Goal: Task Accomplishment & Management: Use online tool/utility

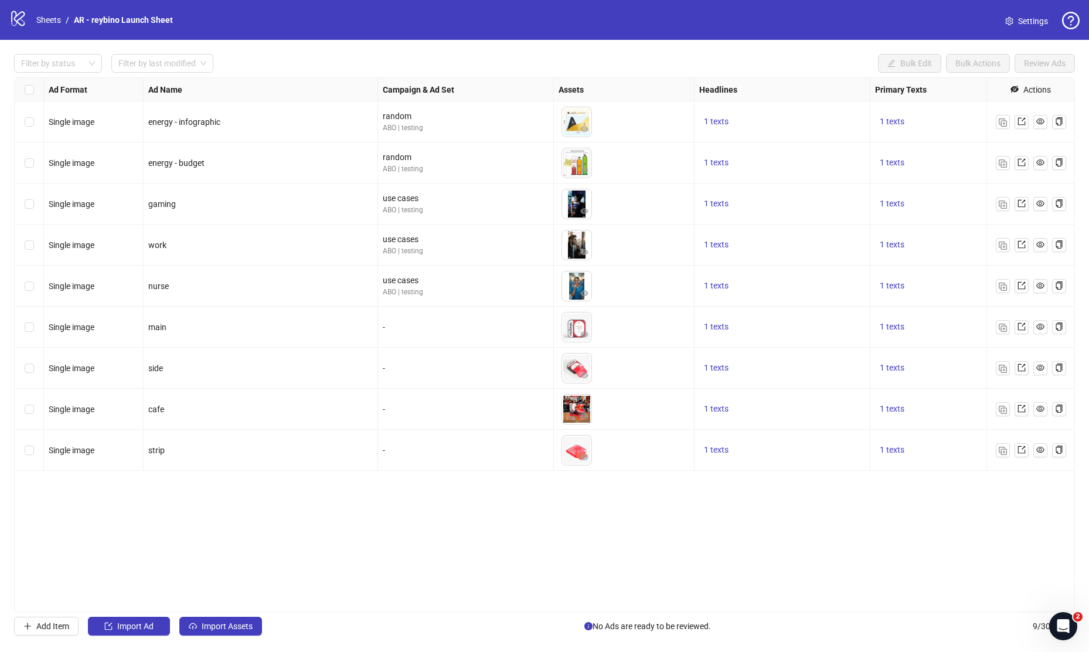
click at [305, 540] on div "Ad Format Ad Name Campaign & Ad Set Assets Headlines Primary Texts Descriptions…" at bounding box center [544, 344] width 1061 height 535
click at [52, 621] on button "Add Item" at bounding box center [46, 626] width 64 height 19
click at [416, 486] on input "search" at bounding box center [460, 492] width 141 height 18
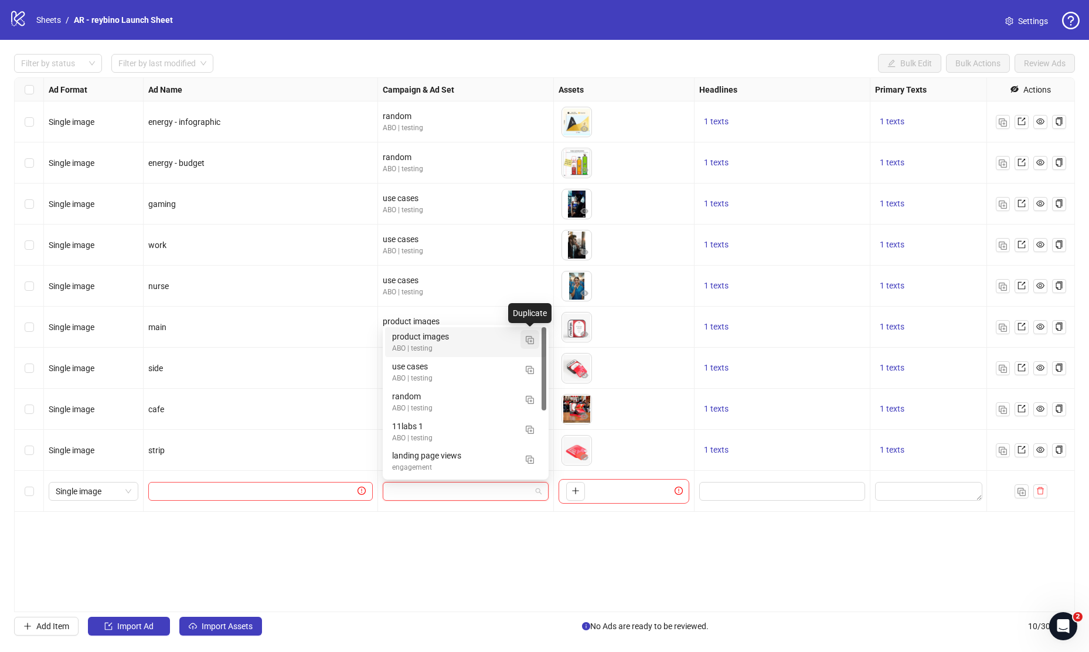
click at [531, 337] on img "button" at bounding box center [530, 340] width 8 height 8
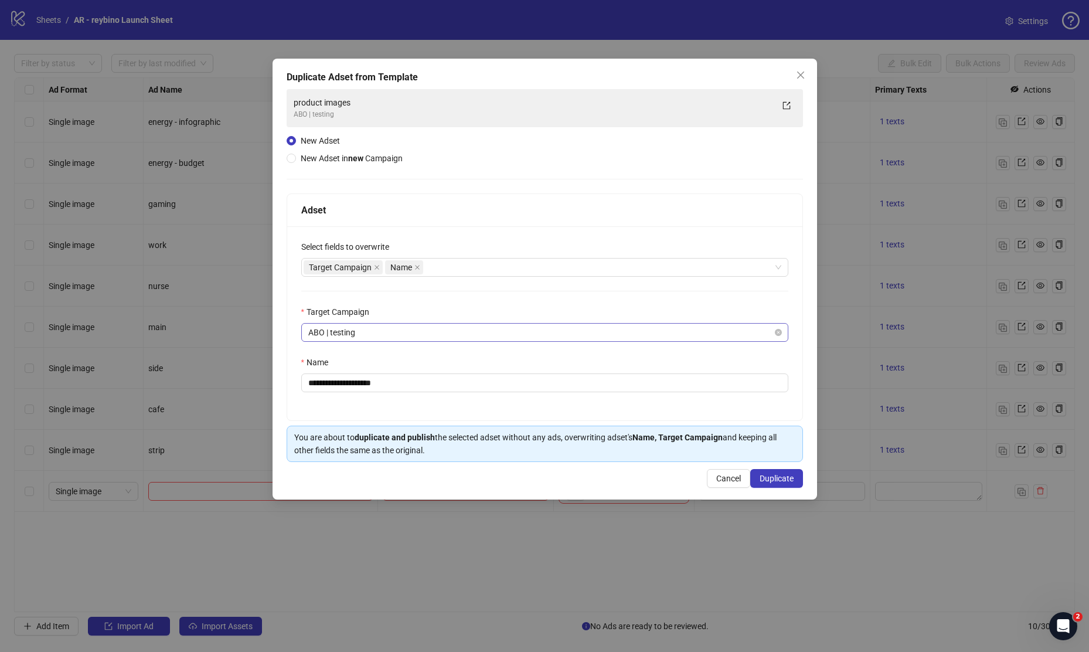
click at [344, 337] on span "ABO | testing" at bounding box center [544, 333] width 473 height 18
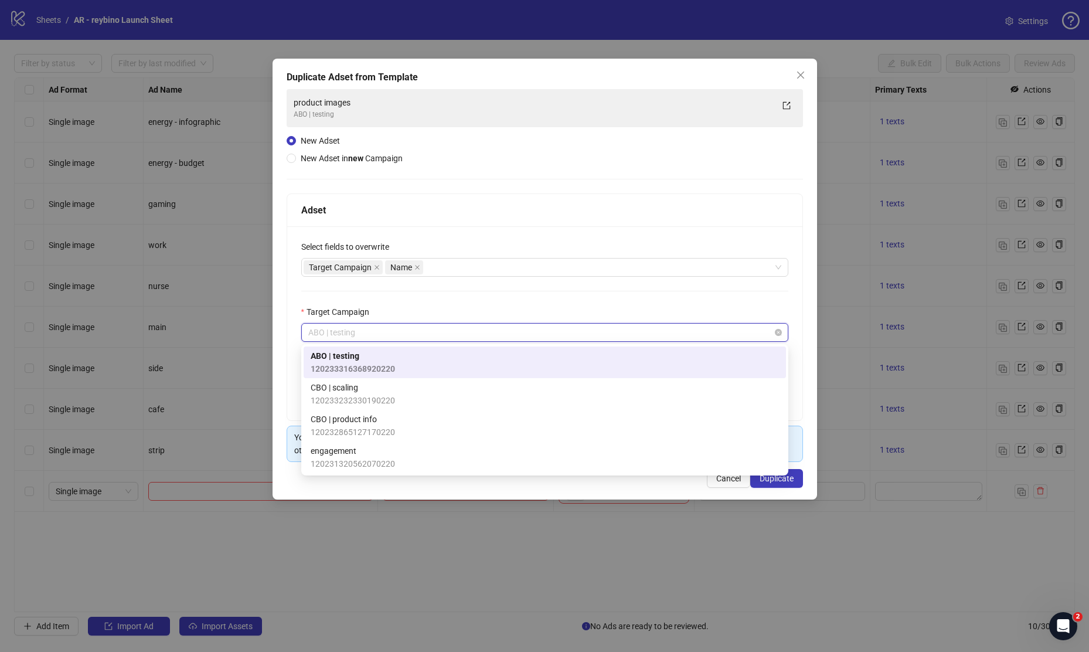
click at [344, 337] on span "ABO | testing" at bounding box center [544, 333] width 473 height 18
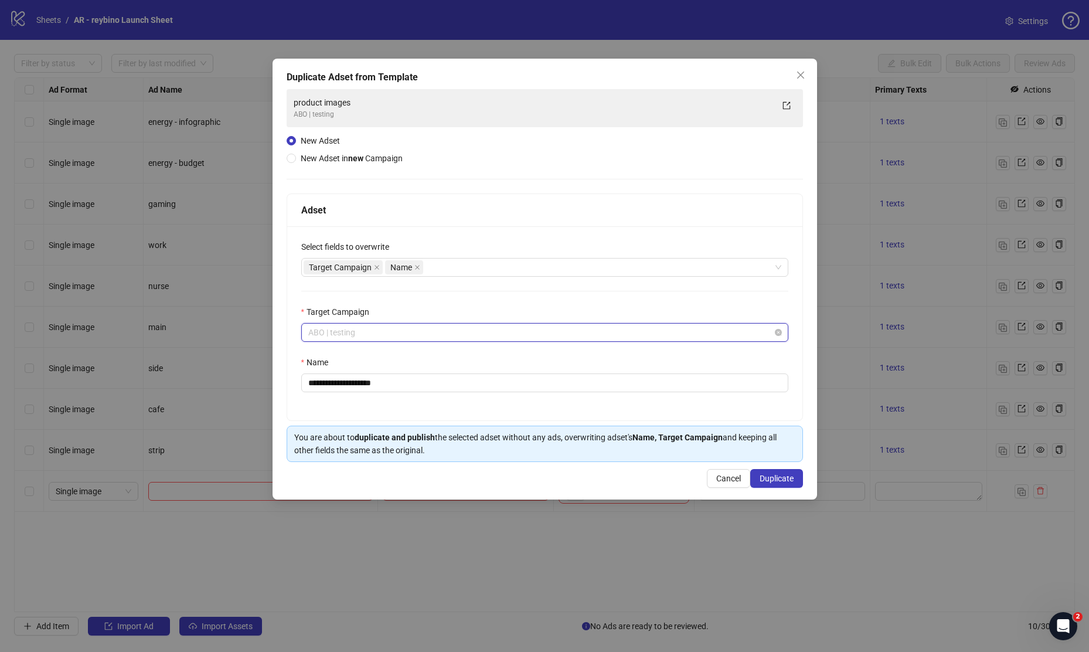
click at [344, 337] on span "ABO | testing" at bounding box center [544, 333] width 473 height 18
click at [357, 386] on input "**********" at bounding box center [544, 383] width 487 height 19
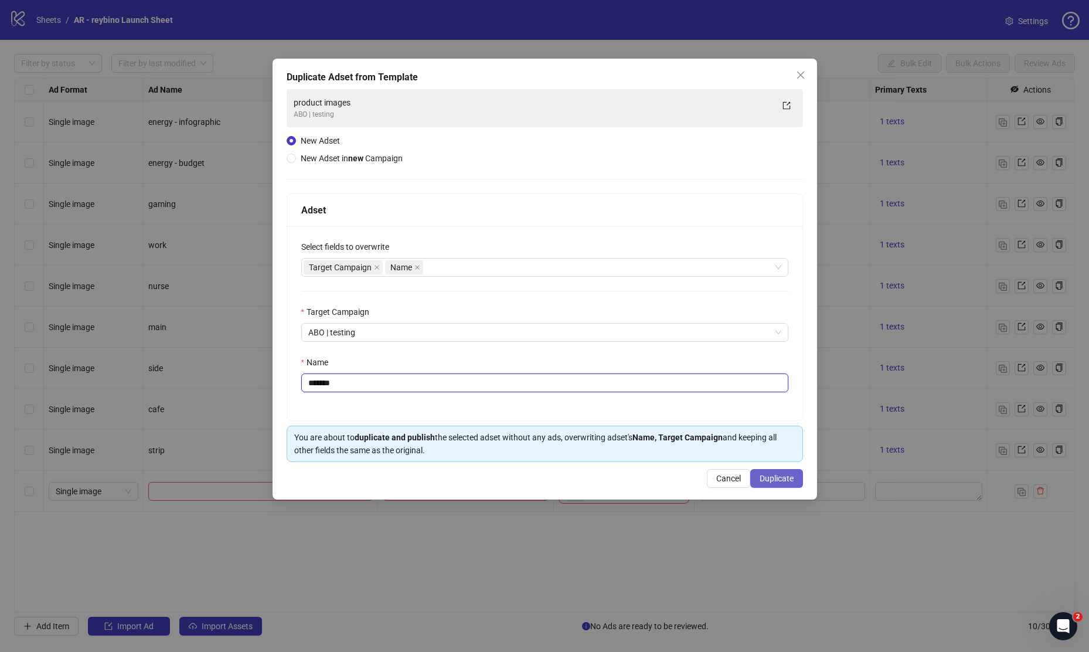
type input "*******"
click at [789, 475] on span "Duplicate" at bounding box center [777, 478] width 34 height 9
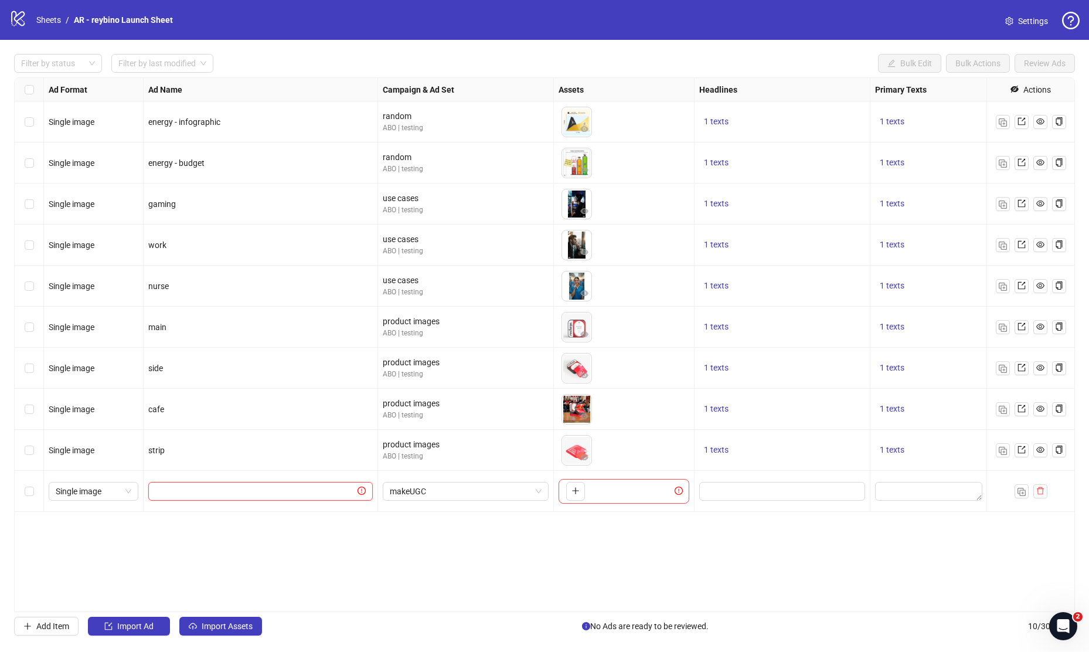
click at [242, 494] on input "text" at bounding box center [255, 491] width 200 height 13
click at [576, 486] on button "button" at bounding box center [575, 491] width 19 height 19
click at [259, 495] on input "text" at bounding box center [255, 491] width 200 height 13
type input "***"
click at [79, 496] on span "Single image" at bounding box center [94, 492] width 76 height 18
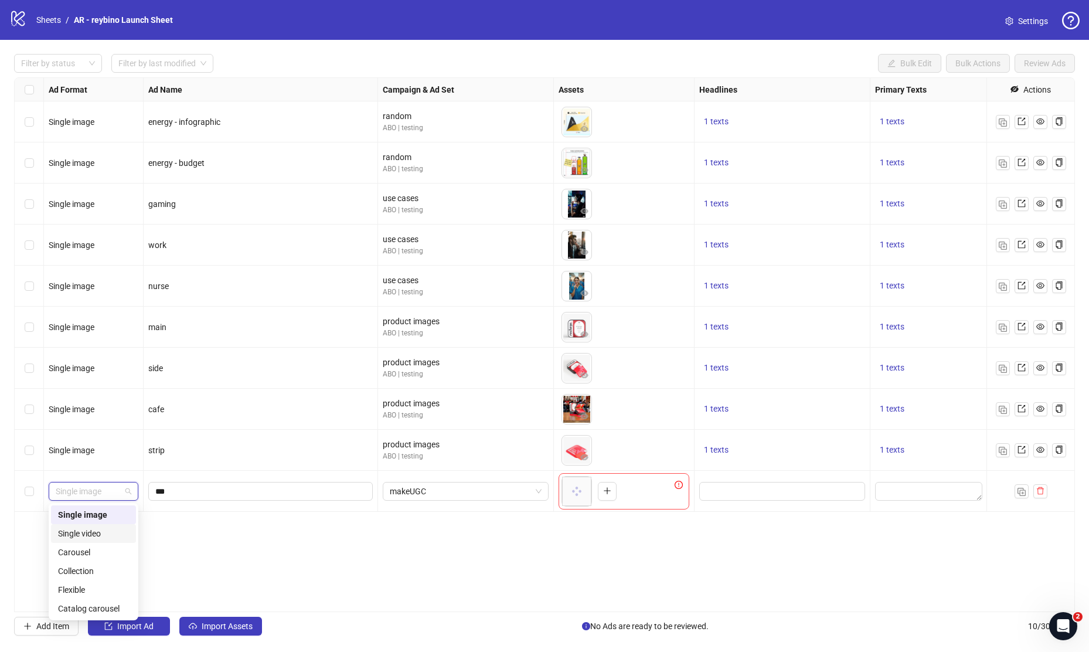
click at [89, 529] on div "Single video" at bounding box center [93, 533] width 71 height 13
click at [440, 494] on span "makeUGC" at bounding box center [466, 492] width 152 height 18
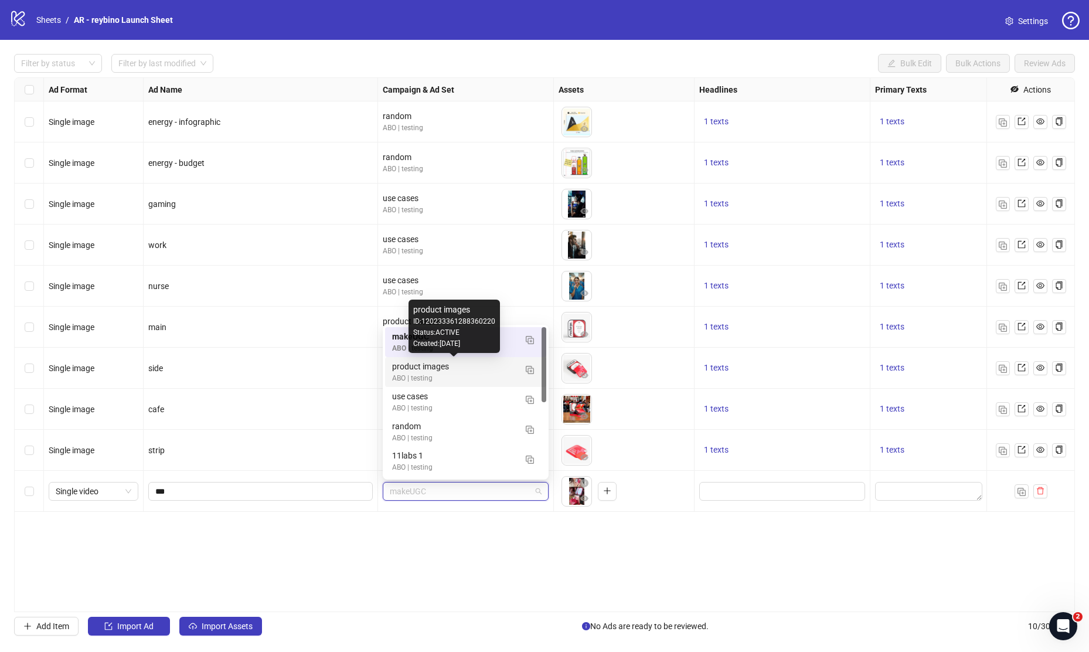
click at [444, 367] on div "product images" at bounding box center [454, 366] width 124 height 13
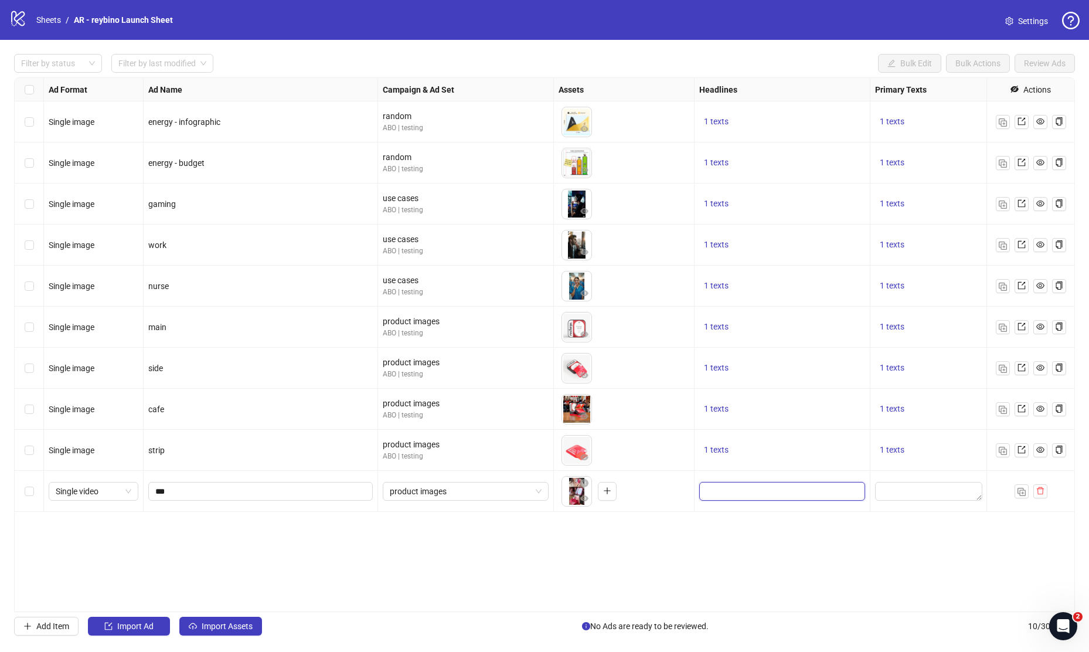
click at [759, 494] on input "Edit values" at bounding box center [782, 491] width 150 height 13
click at [714, 445] on span "1 texts" at bounding box center [716, 449] width 25 height 9
click at [824, 442] on div "What if your next energy boost could fit in your pocket?" at bounding box center [835, 441] width 97 height 39
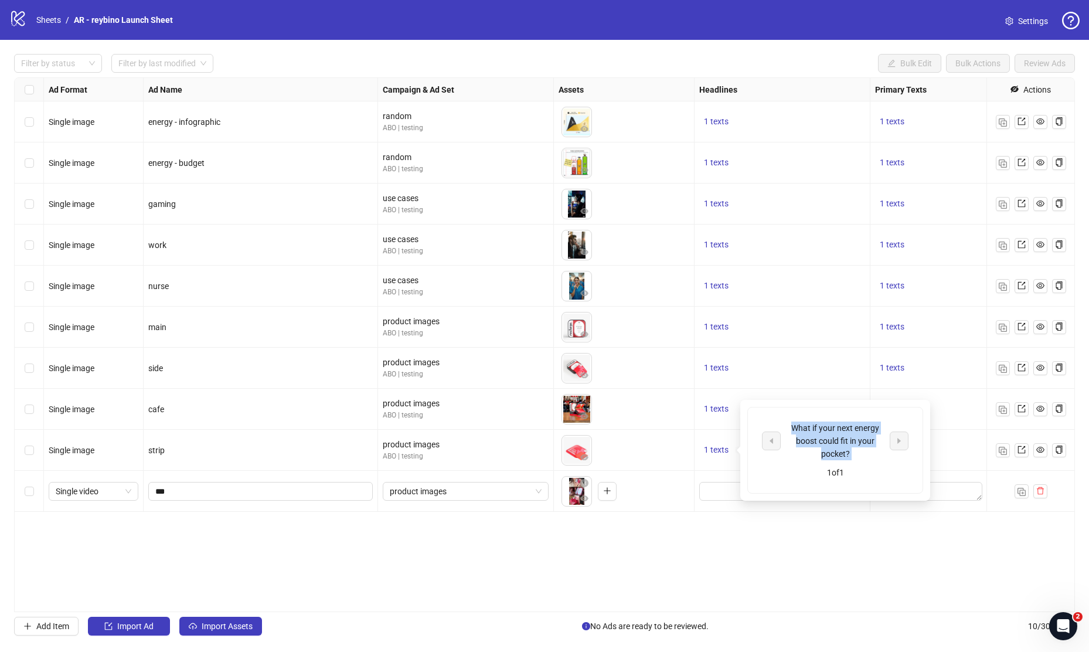
copy div "What if your next energy boost could fit in your pocket?"
click at [723, 488] on input "Edit values" at bounding box center [782, 491] width 150 height 13
type input "**********"
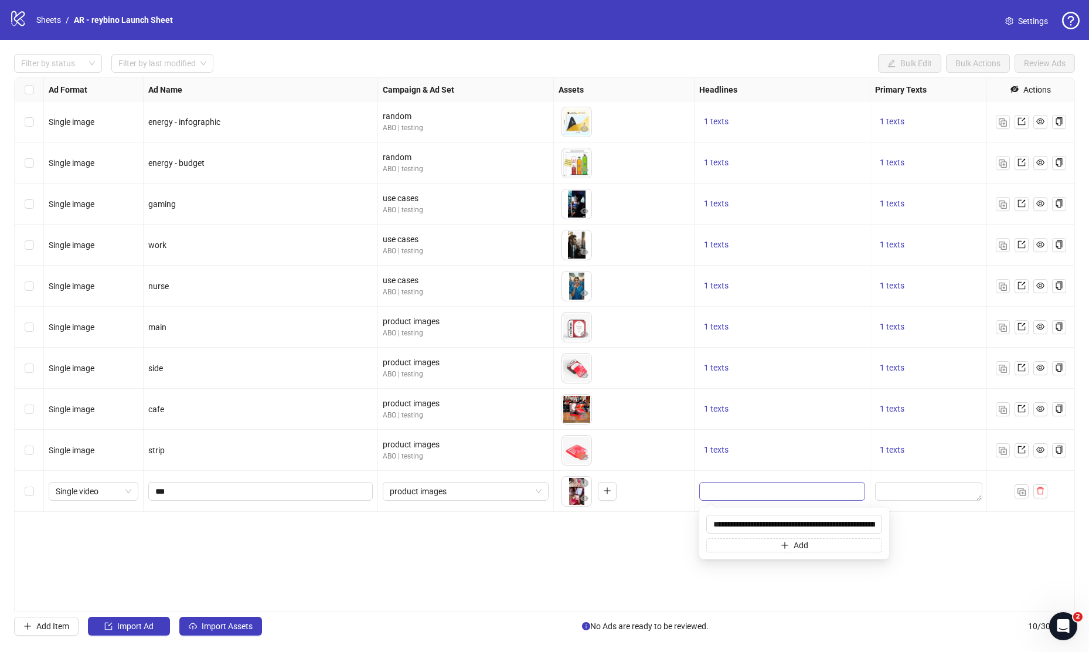
scroll to position [0, 37]
click at [892, 448] on span "1 texts" at bounding box center [892, 449] width 25 height 9
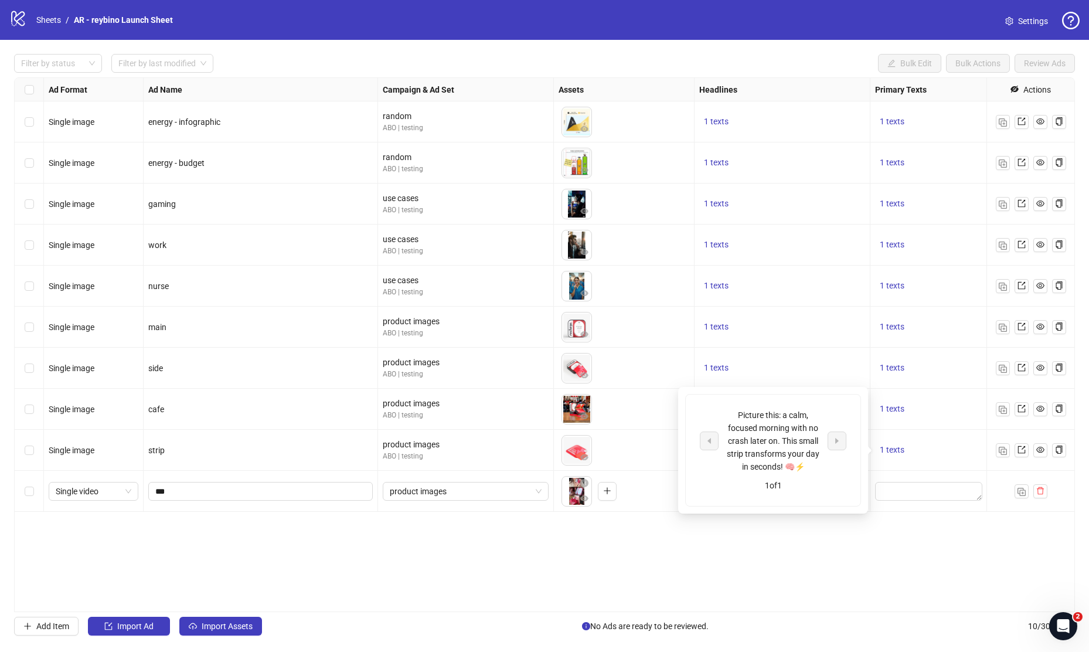
click at [775, 426] on div "Picture this: a calm, focused morning with no crash later on. This small strip …" at bounding box center [773, 441] width 97 height 64
copy div "Picture this: a calm, focused morning with no crash later on. This small strip …"
click at [915, 489] on textarea "Edit values" at bounding box center [928, 491] width 107 height 19
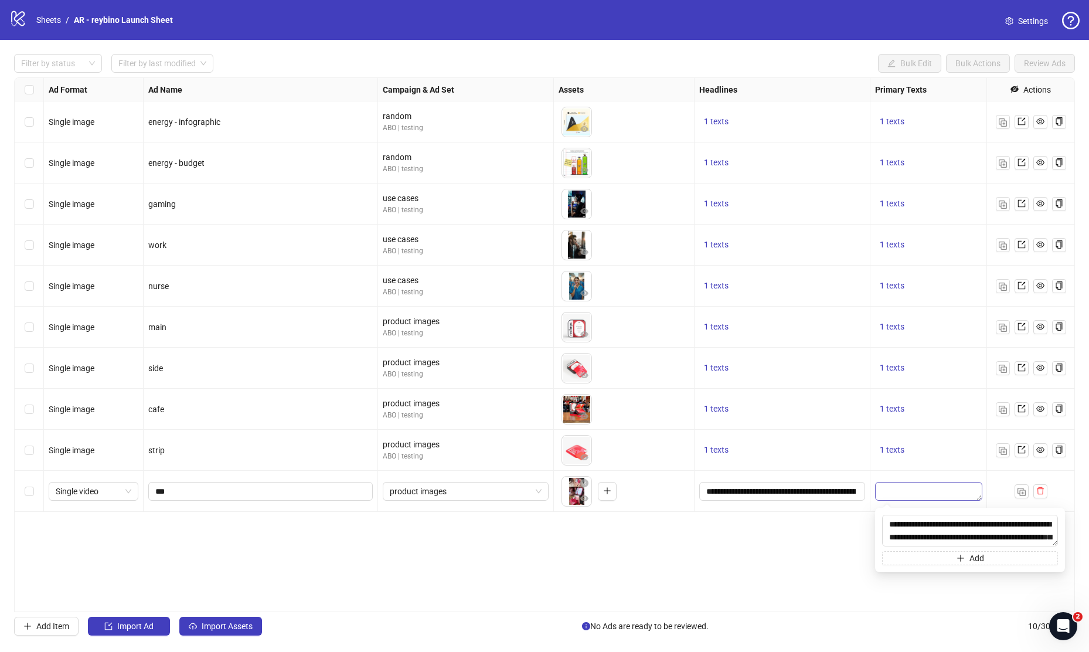
scroll to position [22, 0]
type textarea "**********"
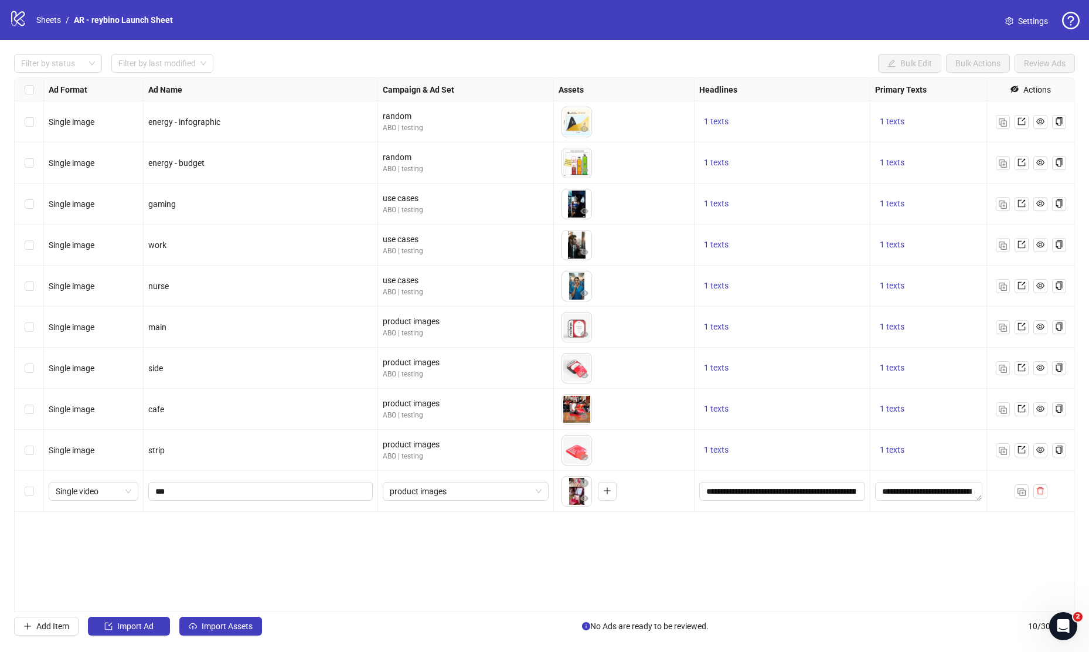
click at [812, 523] on div "Ad Format Ad Name Campaign & Ad Set Assets Headlines Primary Texts Descriptions…" at bounding box center [544, 344] width 1061 height 535
click at [1021, 495] on img "button" at bounding box center [1022, 492] width 8 height 8
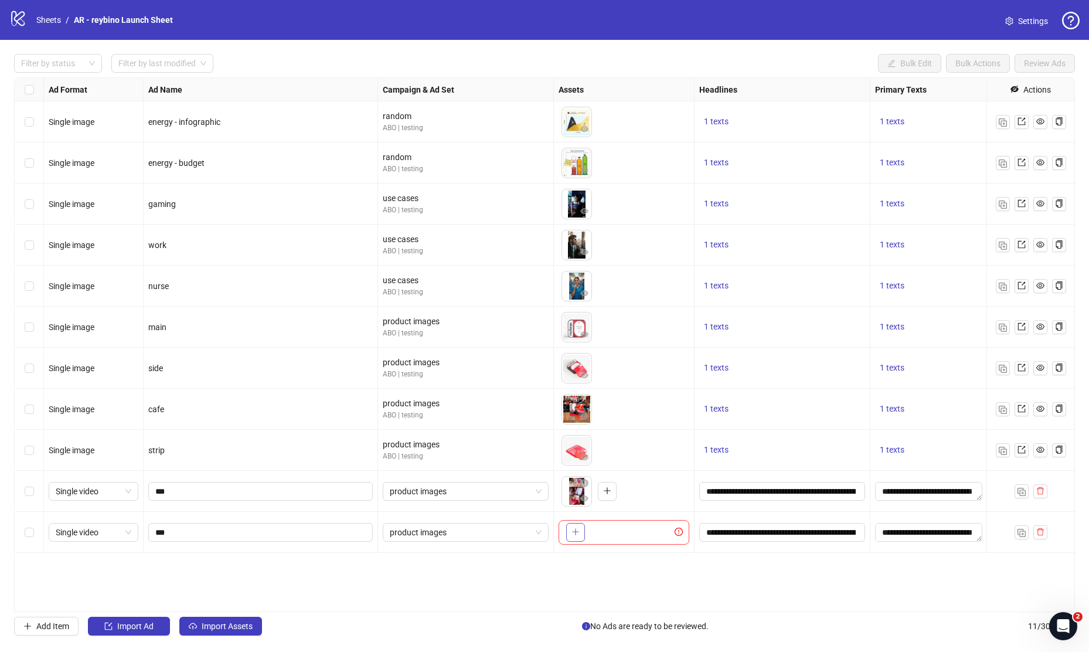
click at [579, 535] on icon "plus" at bounding box center [576, 532] width 8 height 8
click at [162, 532] on input "***" at bounding box center [259, 532] width 208 height 13
type input "*****"
click at [1020, 529] on img "button" at bounding box center [1022, 533] width 8 height 8
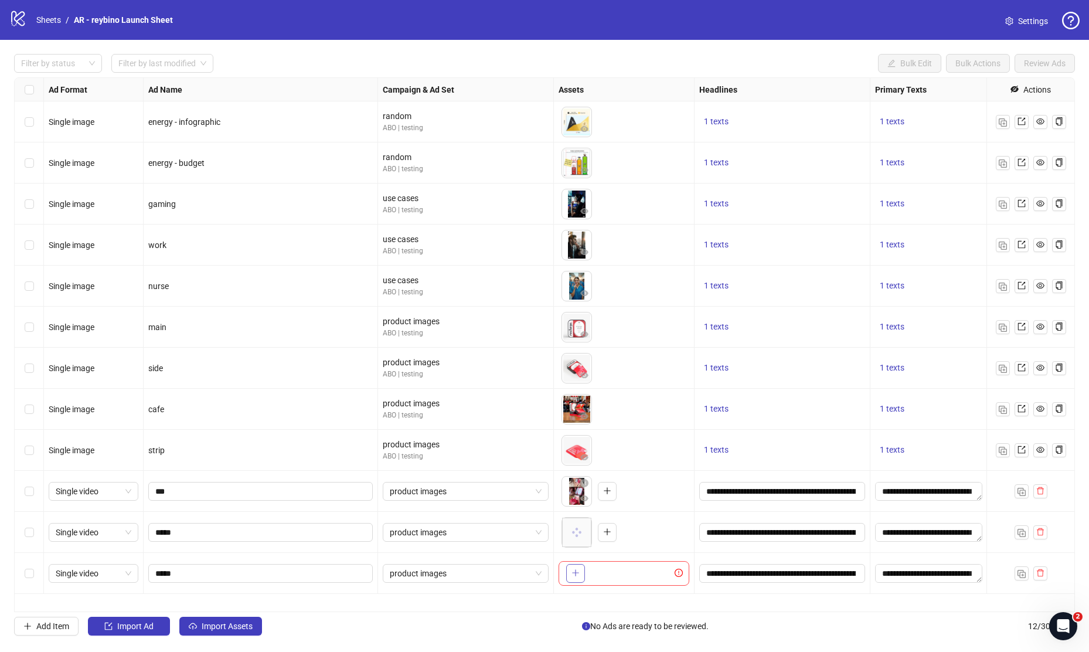
click at [580, 574] on button "button" at bounding box center [575, 573] width 19 height 19
click at [171, 580] on span "*****" at bounding box center [260, 573] width 225 height 19
click at [170, 576] on input "*****" at bounding box center [259, 573] width 208 height 13
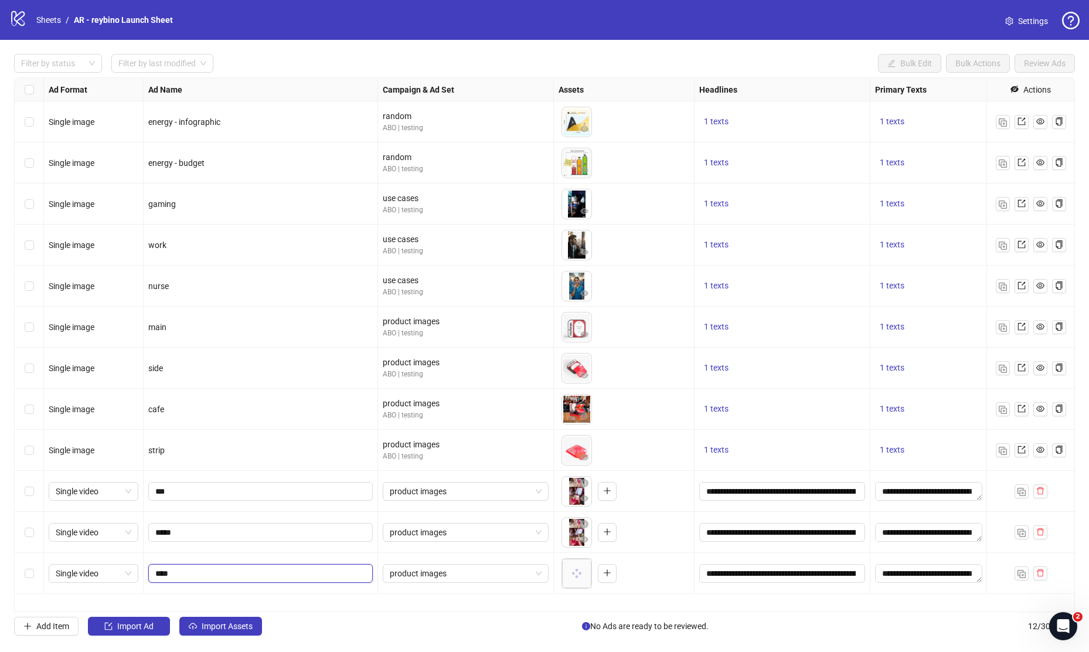
type input "*****"
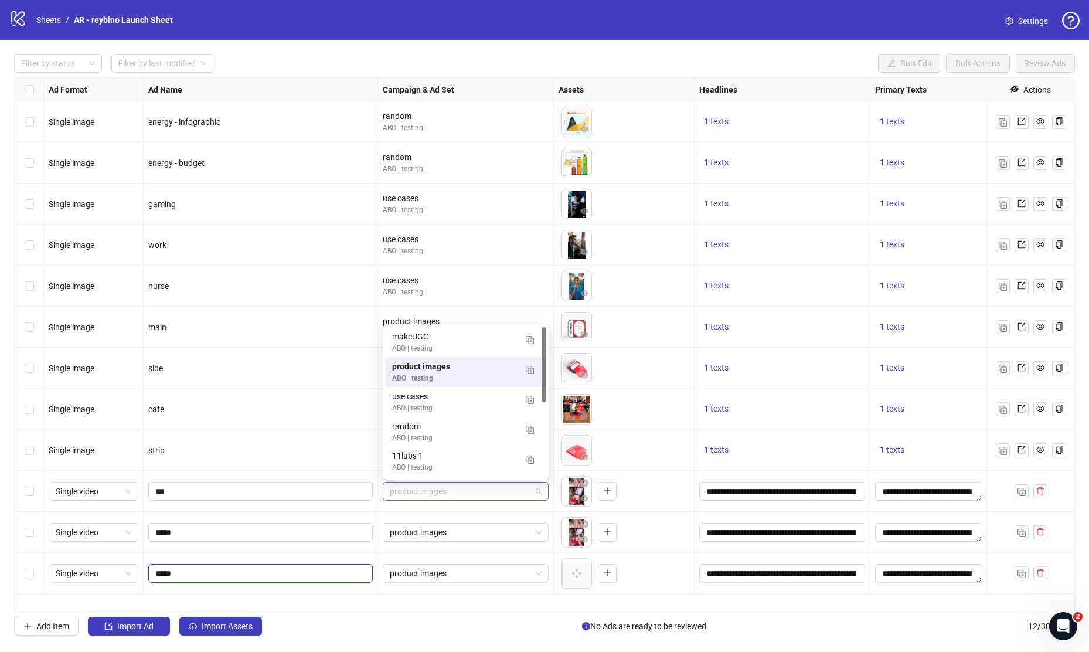
click at [432, 486] on span "product images" at bounding box center [466, 492] width 152 height 18
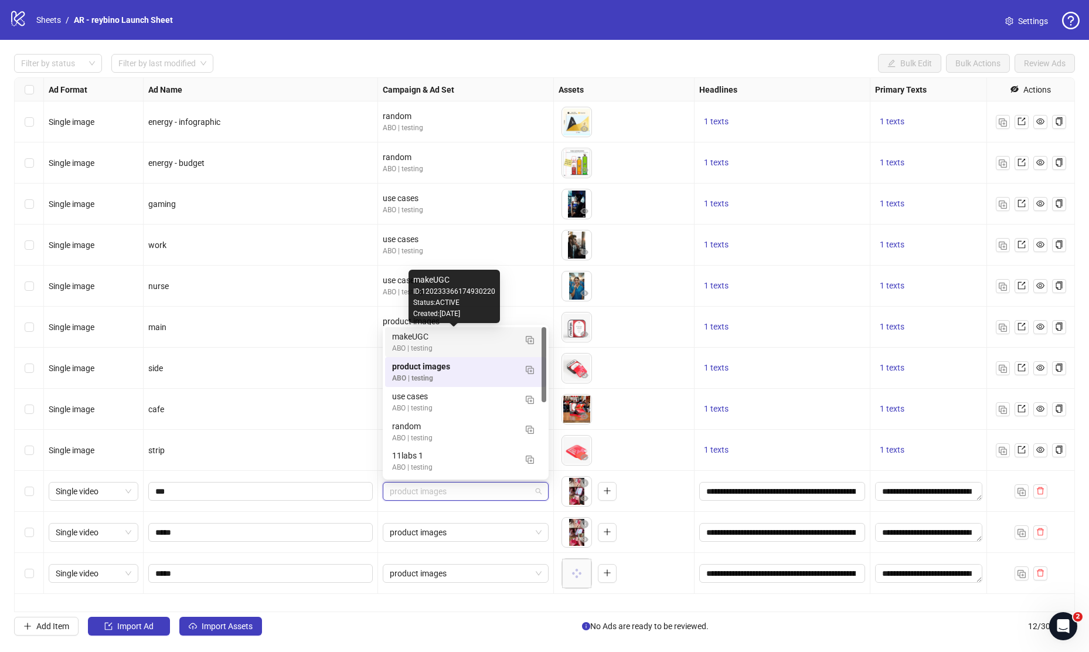
click at [425, 339] on div "makeUGC" at bounding box center [454, 336] width 124 height 13
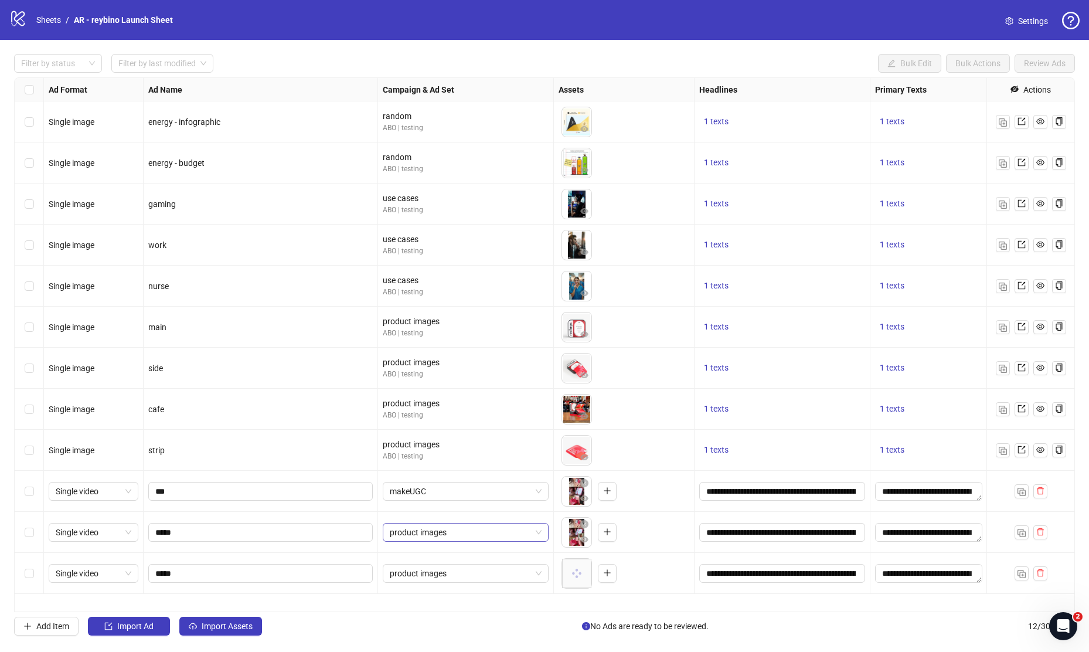
click at [450, 540] on span "product images" at bounding box center [466, 533] width 152 height 18
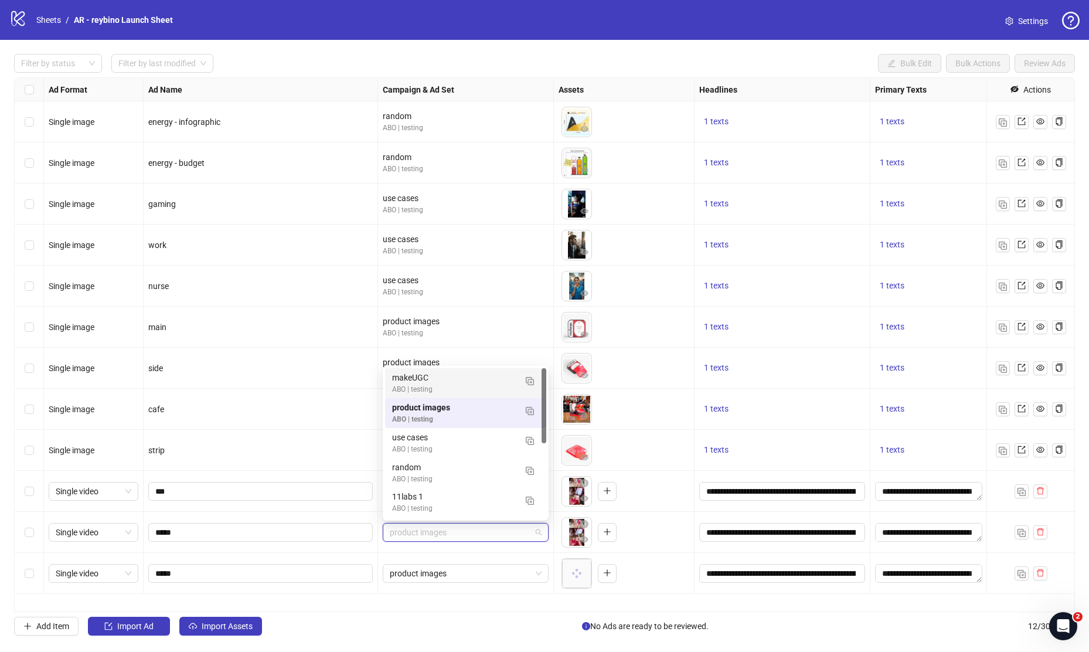
click at [426, 380] on div "makeUGC" at bounding box center [454, 377] width 124 height 13
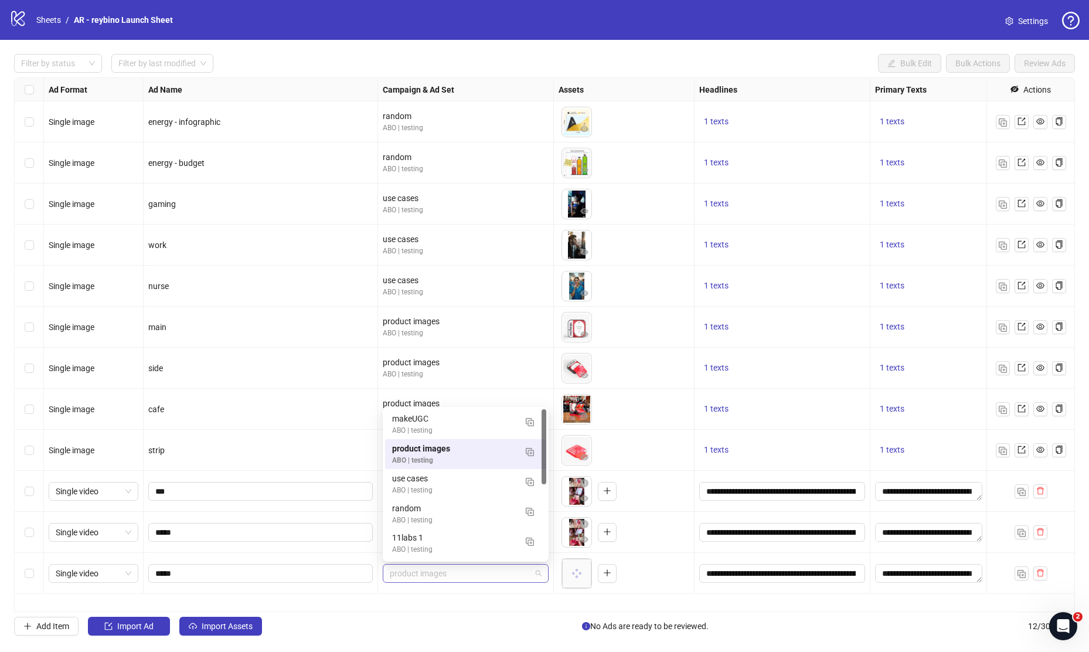
click at [431, 580] on span "product images" at bounding box center [466, 574] width 152 height 18
click at [434, 421] on div "makeUGC" at bounding box center [454, 418] width 124 height 13
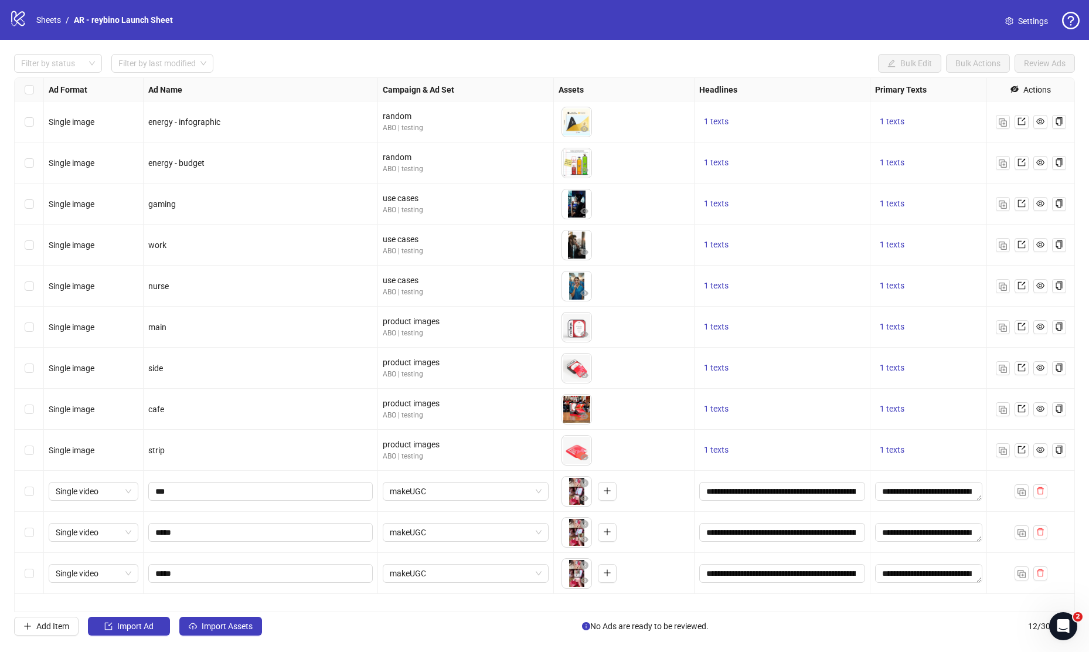
click at [659, 446] on div "To pick up a draggable item, press the space bar. While dragging, use the arrow…" at bounding box center [624, 450] width 131 height 36
click at [27, 497] on label "Select row 10" at bounding box center [29, 491] width 9 height 13
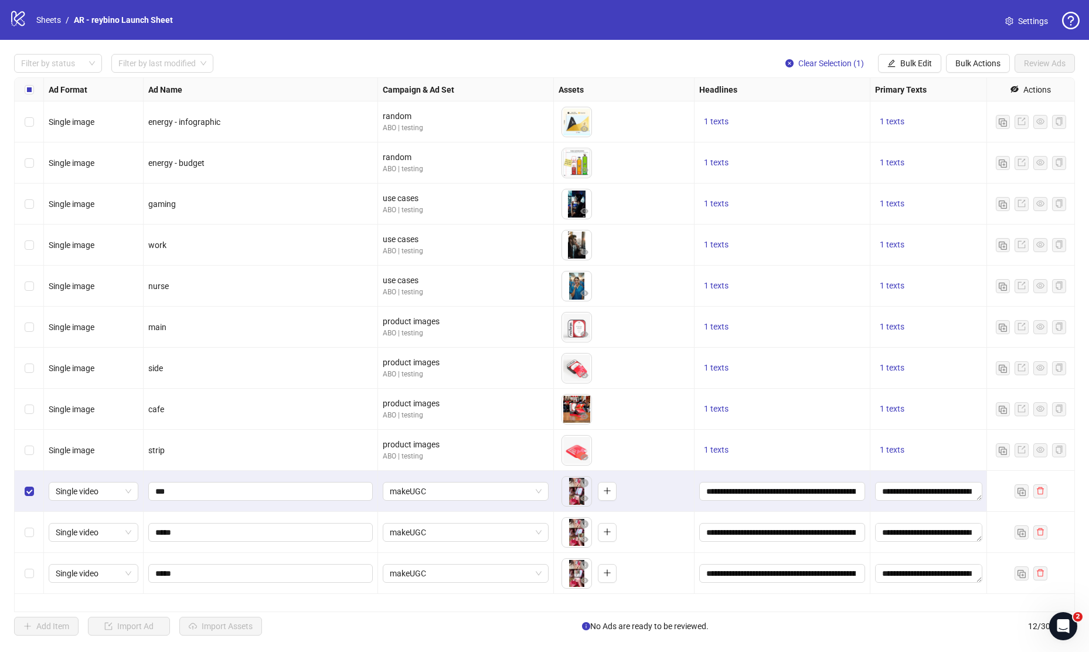
click at [26, 541] on div "Select row 11" at bounding box center [29, 532] width 29 height 41
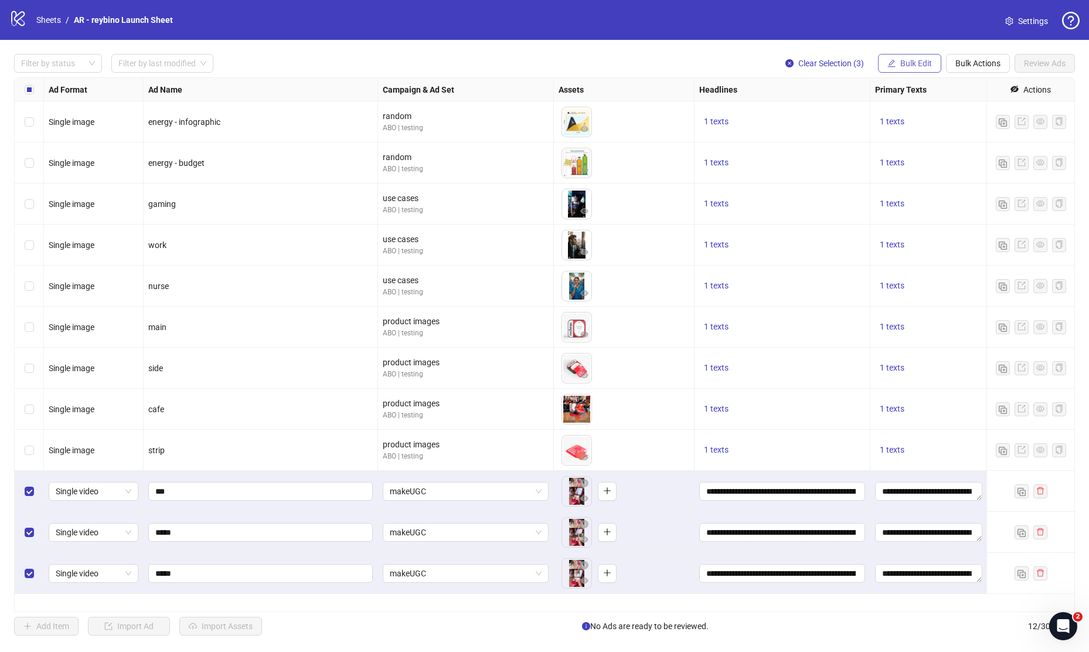
click at [907, 57] on button "Bulk Edit" at bounding box center [909, 63] width 63 height 19
click at [906, 85] on span "Ad Format" at bounding box center [922, 87] width 70 height 13
click at [220, 366] on div "side" at bounding box center [260, 368] width 225 height 13
click at [56, 360] on div "Single image" at bounding box center [94, 368] width 100 height 41
click at [994, 57] on button "Bulk Actions" at bounding box center [978, 63] width 64 height 19
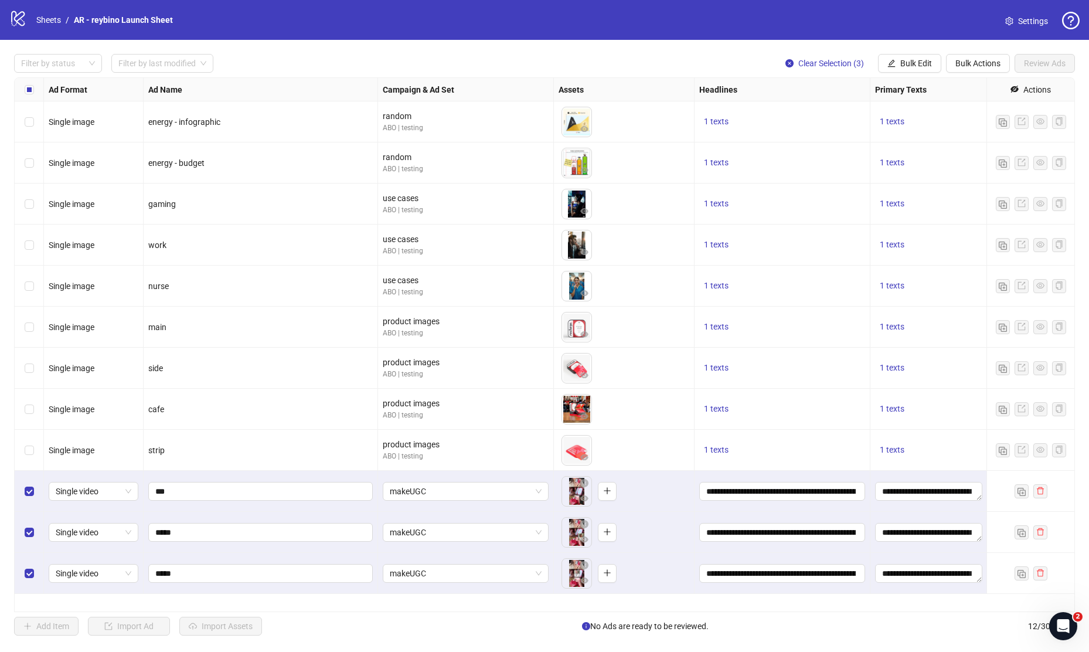
click at [978, 42] on div "Filter by status Filter by last modified Clear Selection (3) Bulk Edit Bulk Act…" at bounding box center [544, 345] width 1089 height 610
click at [408, 491] on span "makeUGC" at bounding box center [466, 492] width 152 height 18
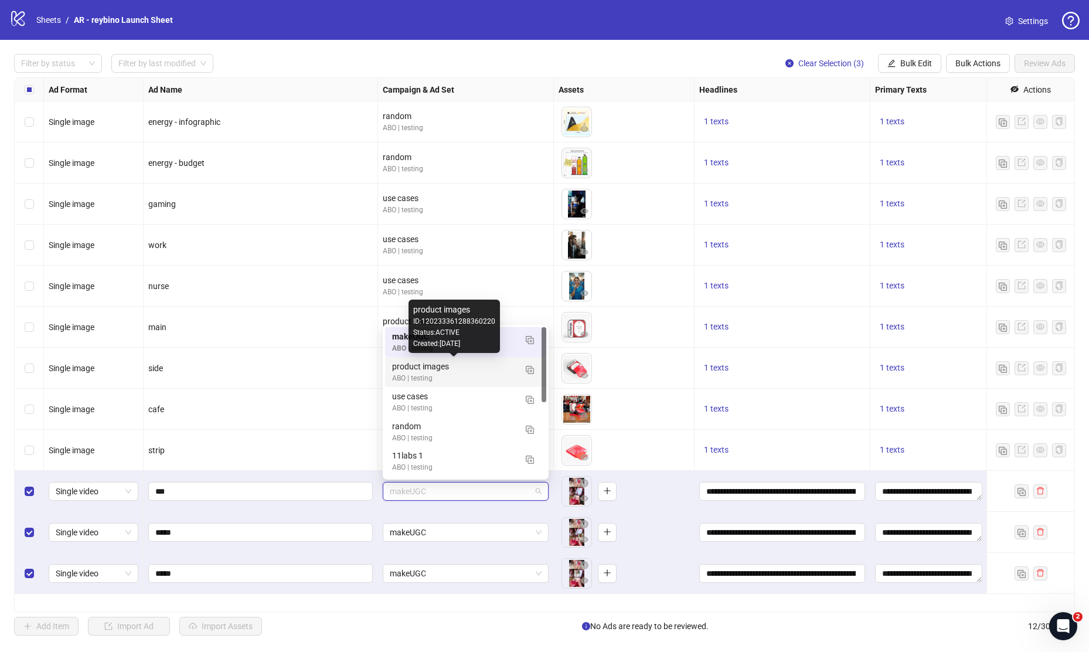
click at [397, 369] on div "product images" at bounding box center [454, 366] width 124 height 13
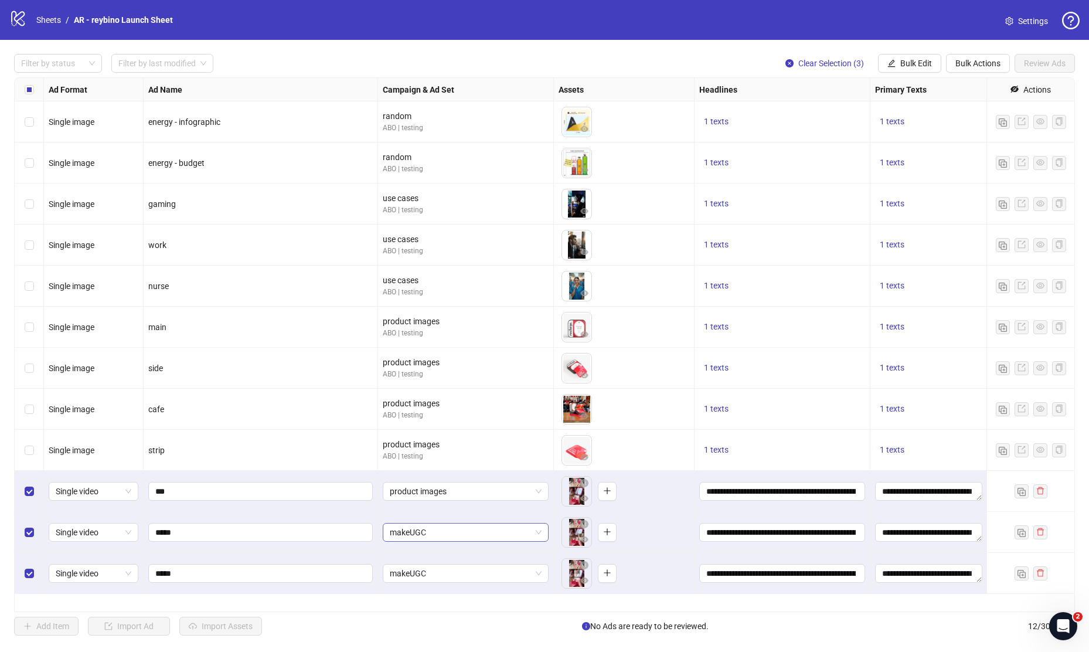
click at [440, 541] on div "makeUGC" at bounding box center [466, 532] width 166 height 19
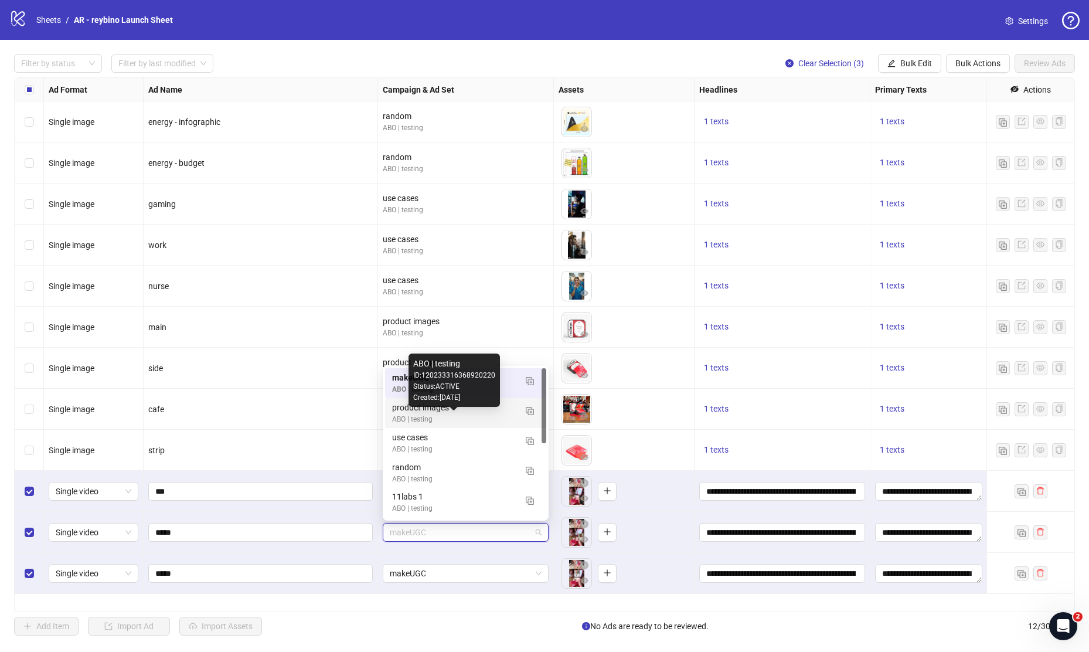
click at [440, 419] on div "ABO | testing" at bounding box center [454, 419] width 124 height 11
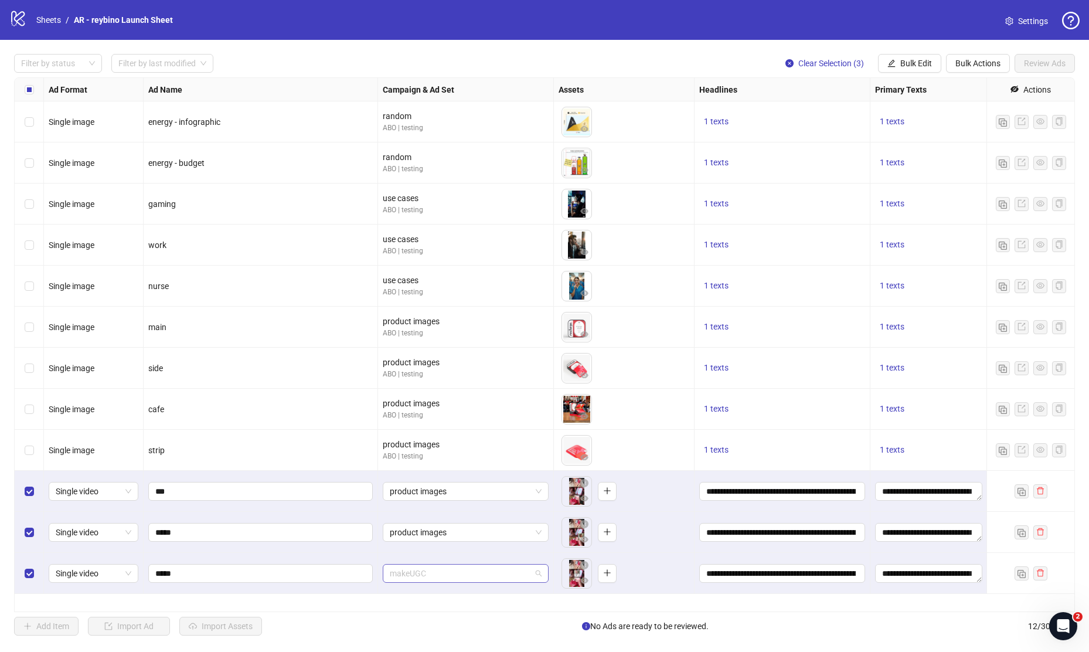
click at [436, 573] on span "makeUGC" at bounding box center [466, 574] width 152 height 18
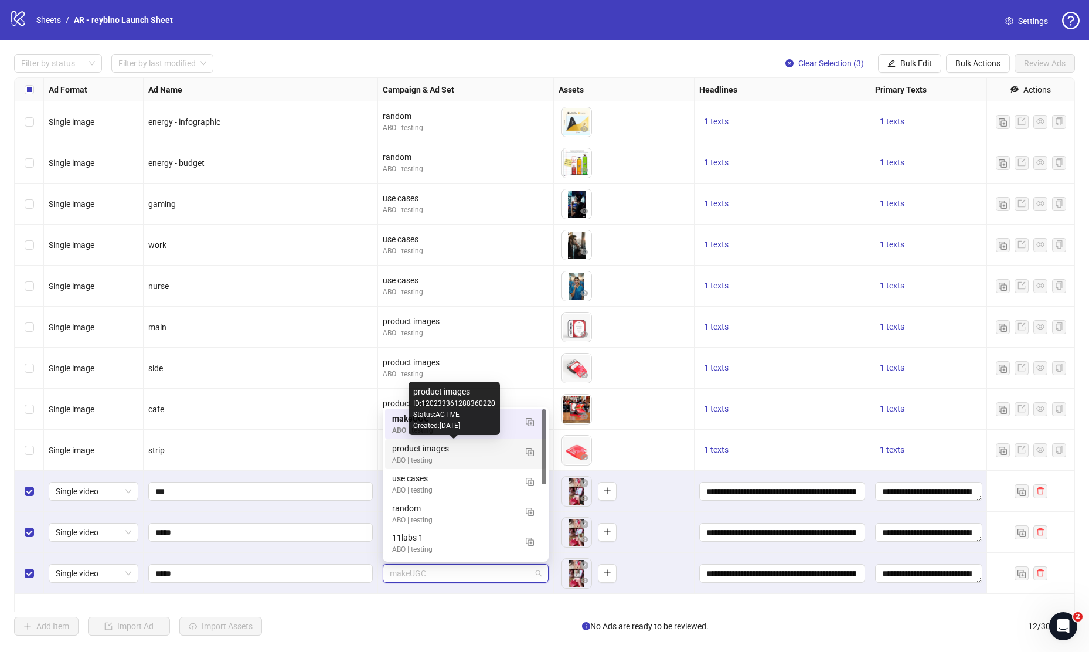
click at [442, 453] on div "product images" at bounding box center [454, 448] width 124 height 13
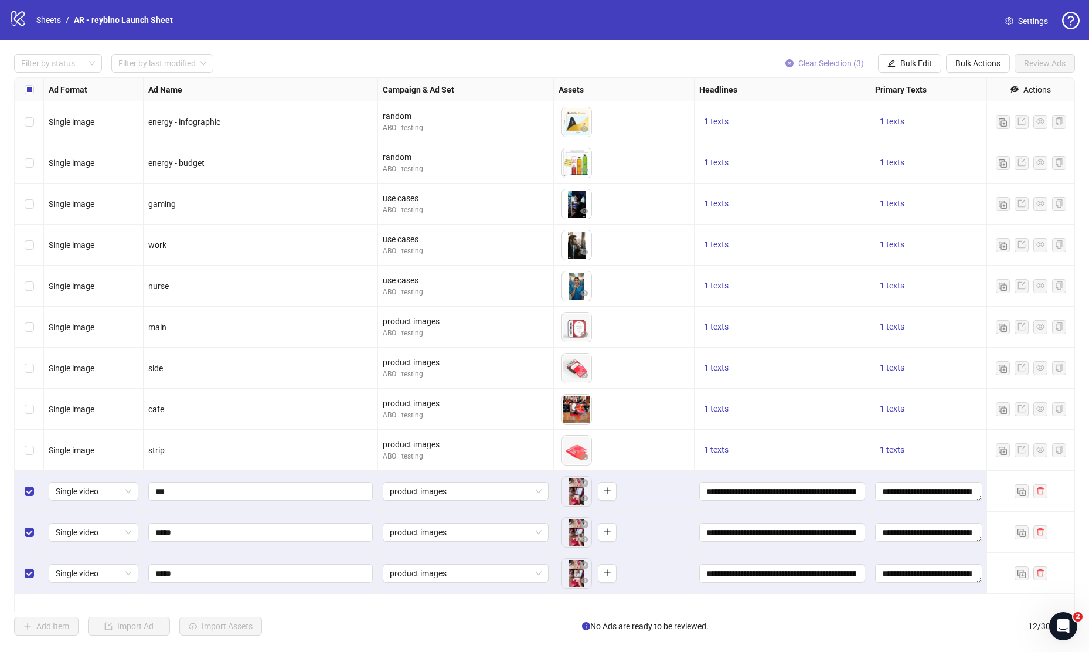
click at [828, 63] on span "Clear Selection (3)" at bounding box center [832, 63] width 66 height 9
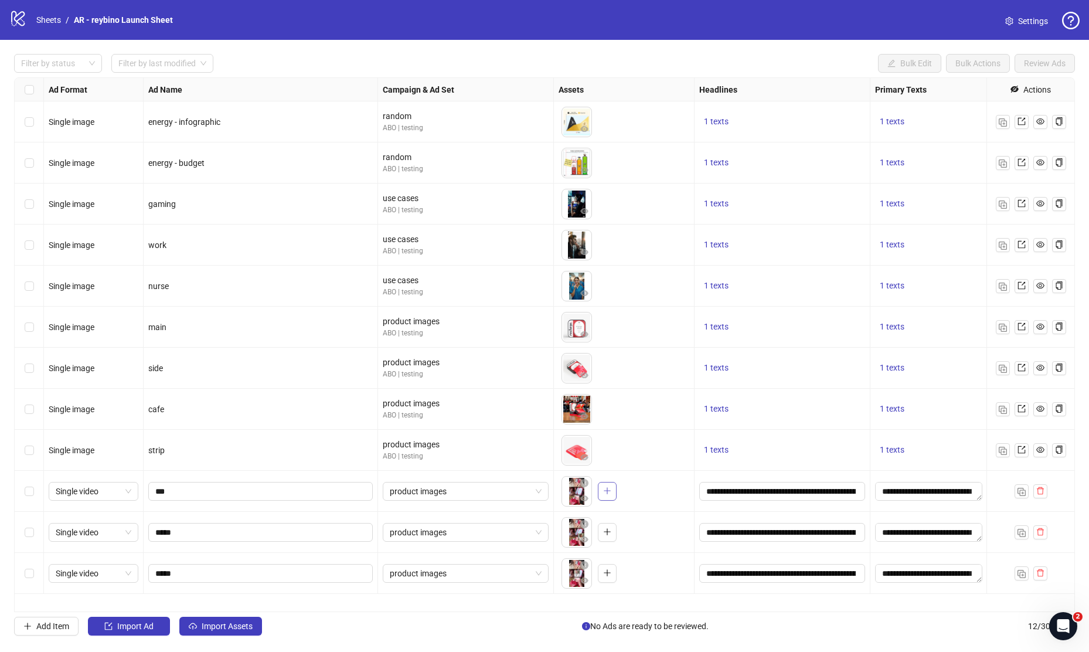
click at [600, 493] on button "button" at bounding box center [607, 491] width 19 height 19
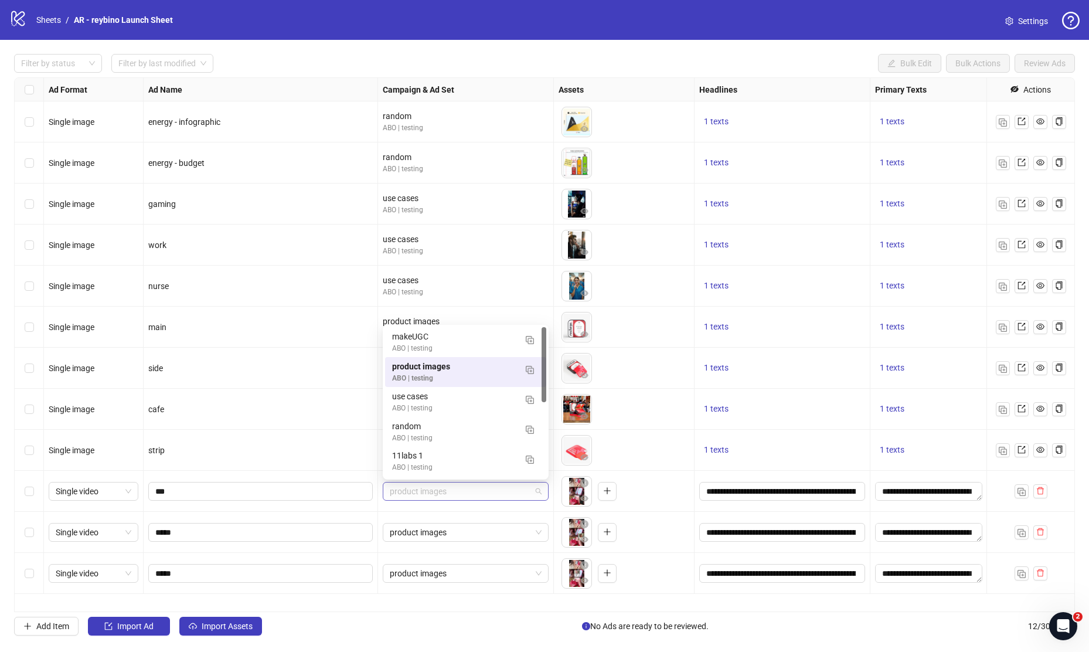
click at [509, 493] on span "product images" at bounding box center [466, 492] width 152 height 18
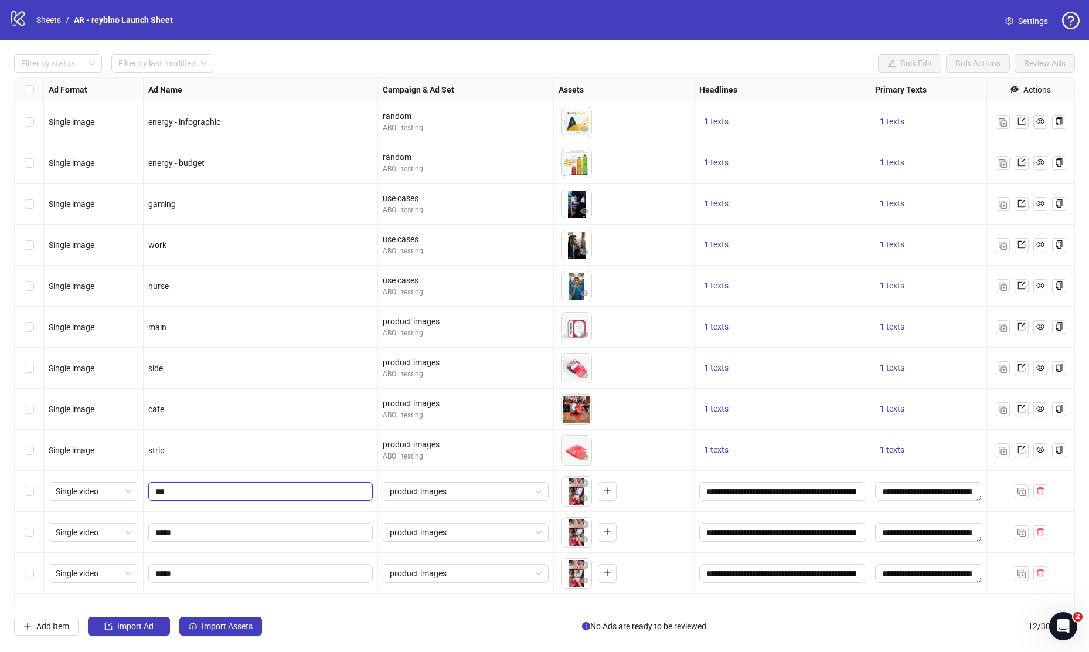
click at [253, 489] on input "***" at bounding box center [259, 491] width 208 height 13
click at [30, 484] on div "Select row 10" at bounding box center [29, 491] width 29 height 41
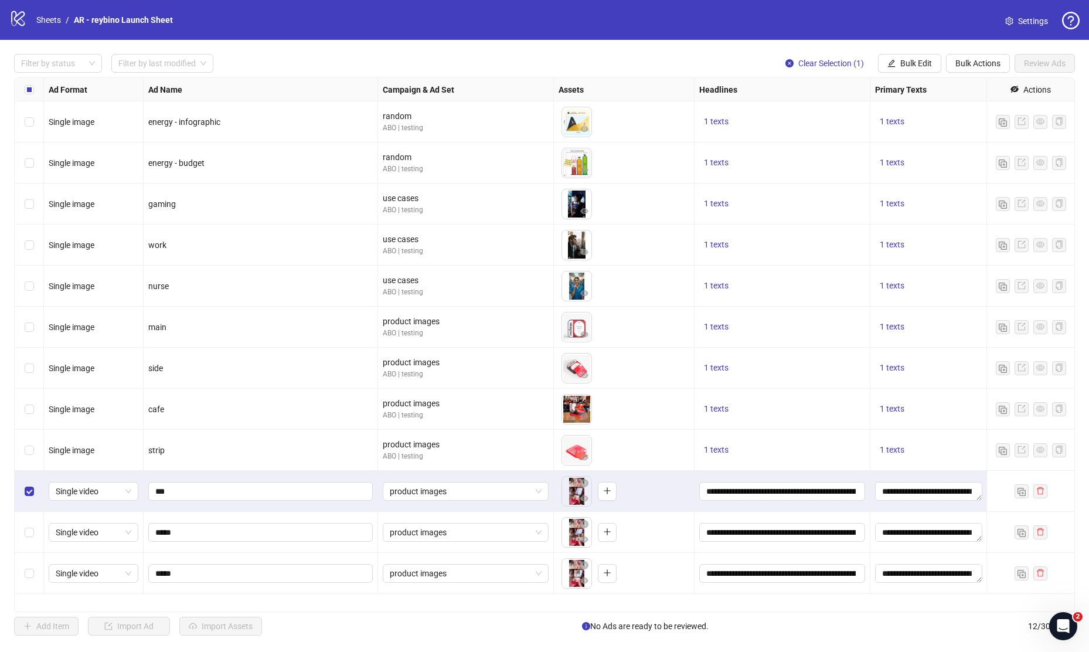
click at [30, 484] on div "Select row 10" at bounding box center [29, 491] width 29 height 41
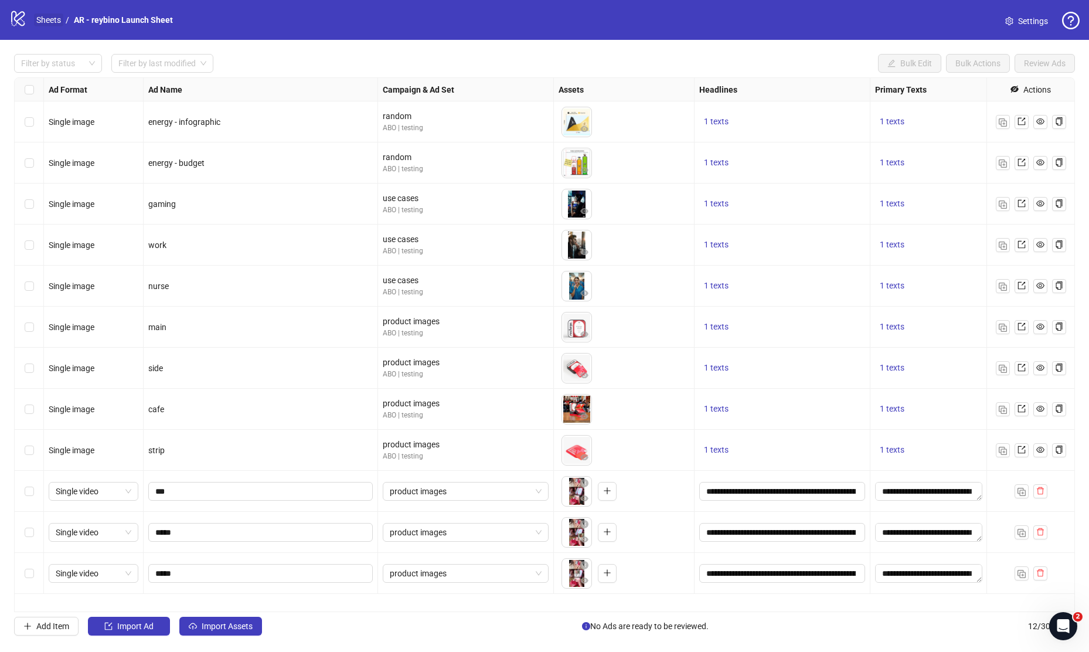
click at [41, 18] on link "Sheets" at bounding box center [48, 19] width 29 height 13
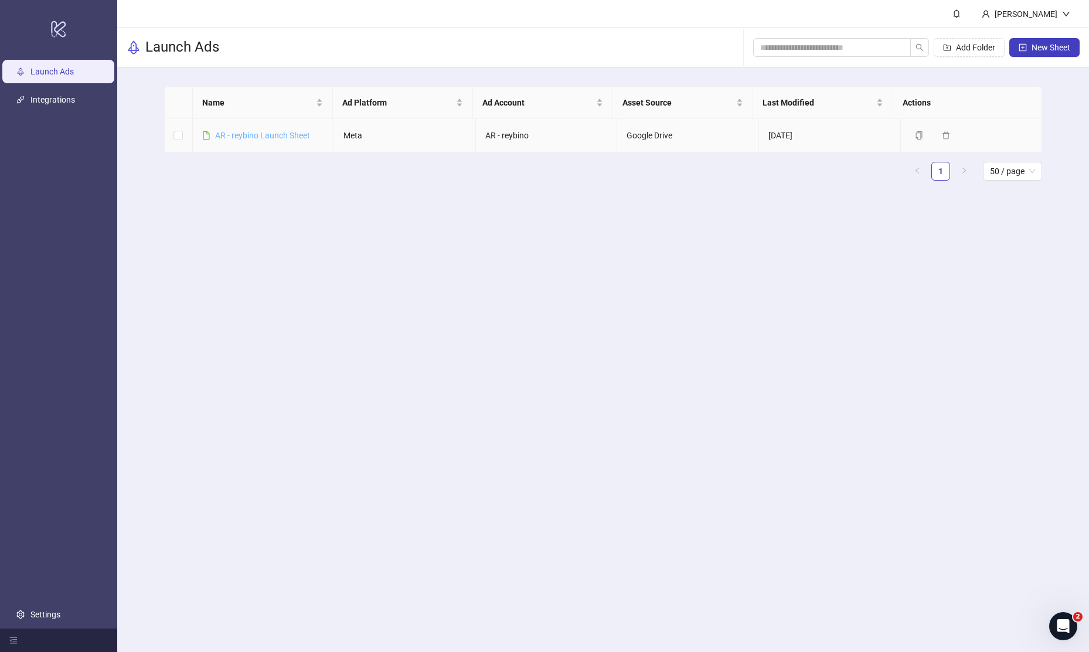
click at [275, 132] on link "AR - reybino Launch Sheet" at bounding box center [262, 135] width 95 height 9
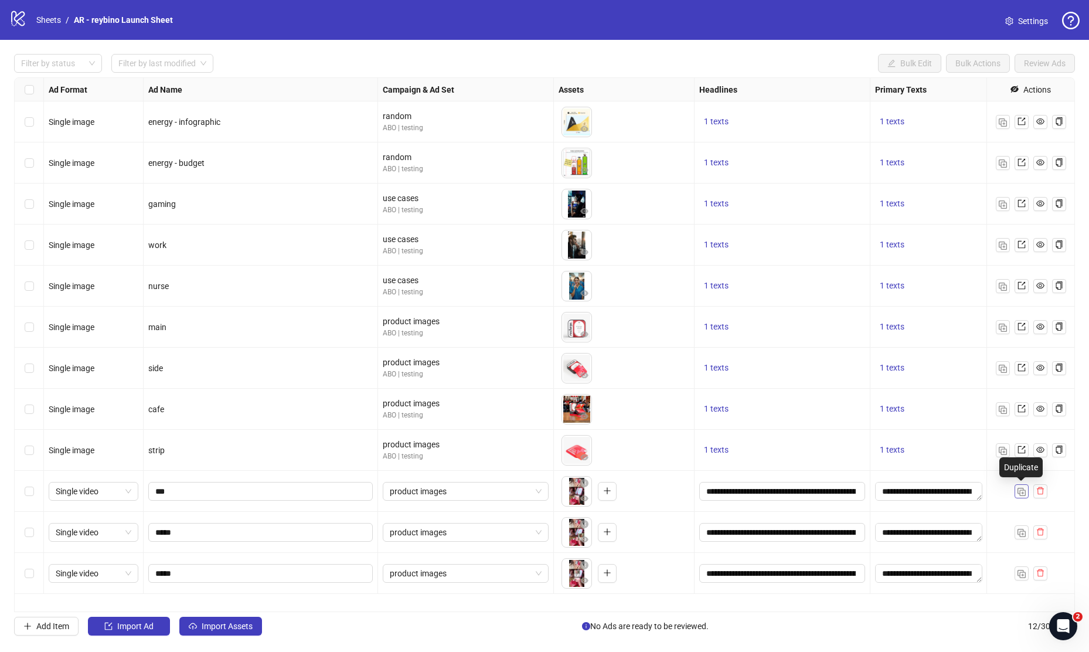
click at [1021, 490] on img "button" at bounding box center [1022, 492] width 8 height 8
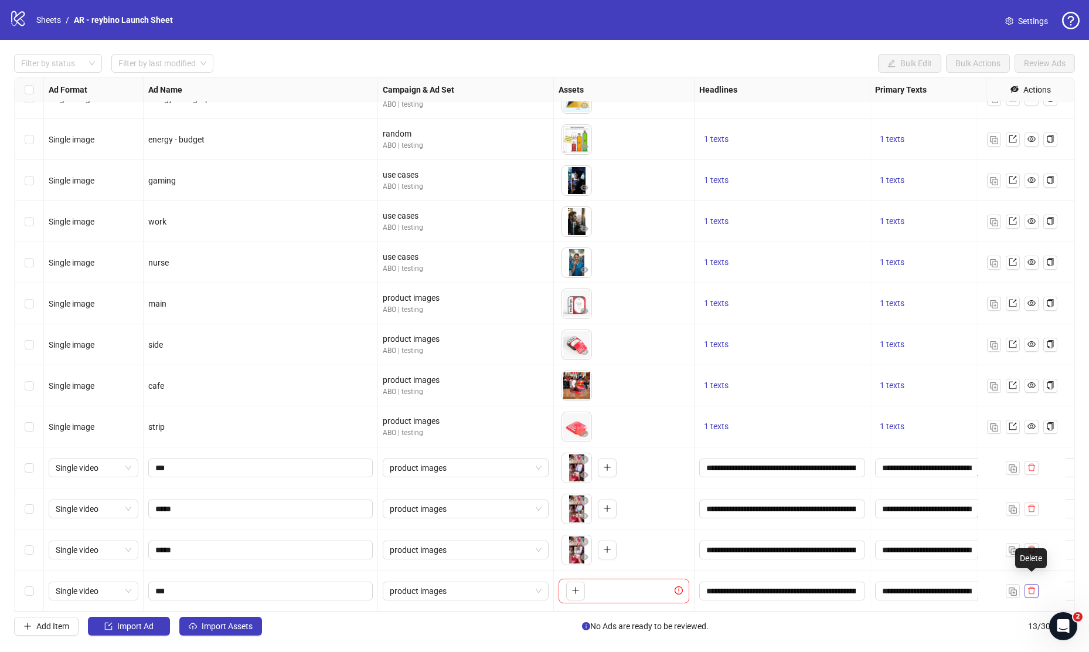
click at [1034, 587] on icon "delete" at bounding box center [1031, 591] width 7 height 8
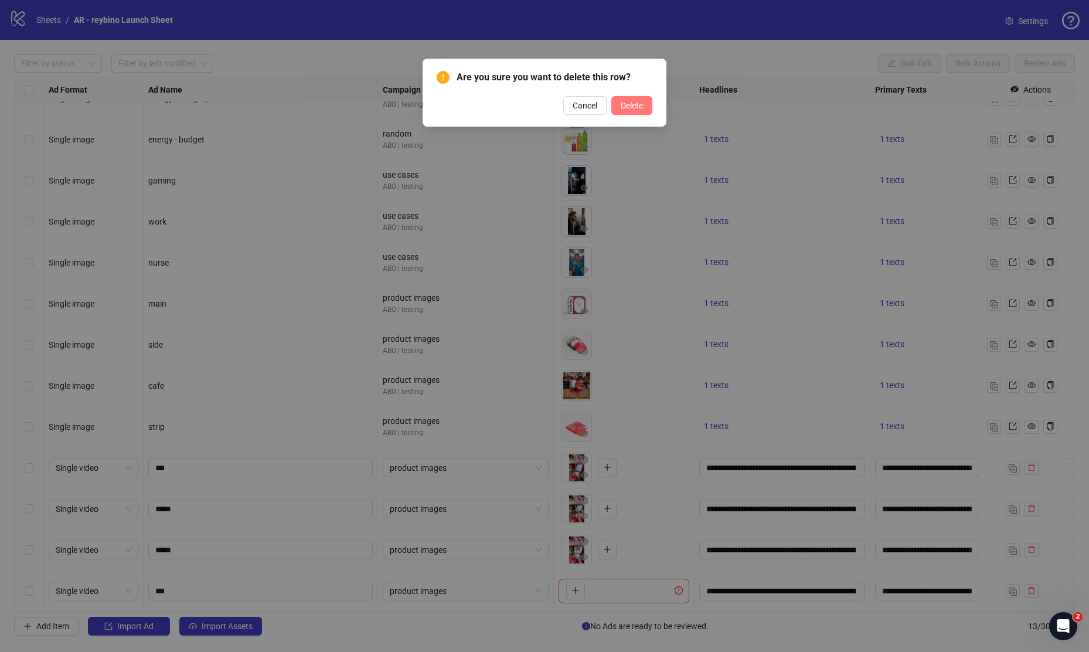
click at [643, 108] on span "Delete" at bounding box center [632, 105] width 22 height 9
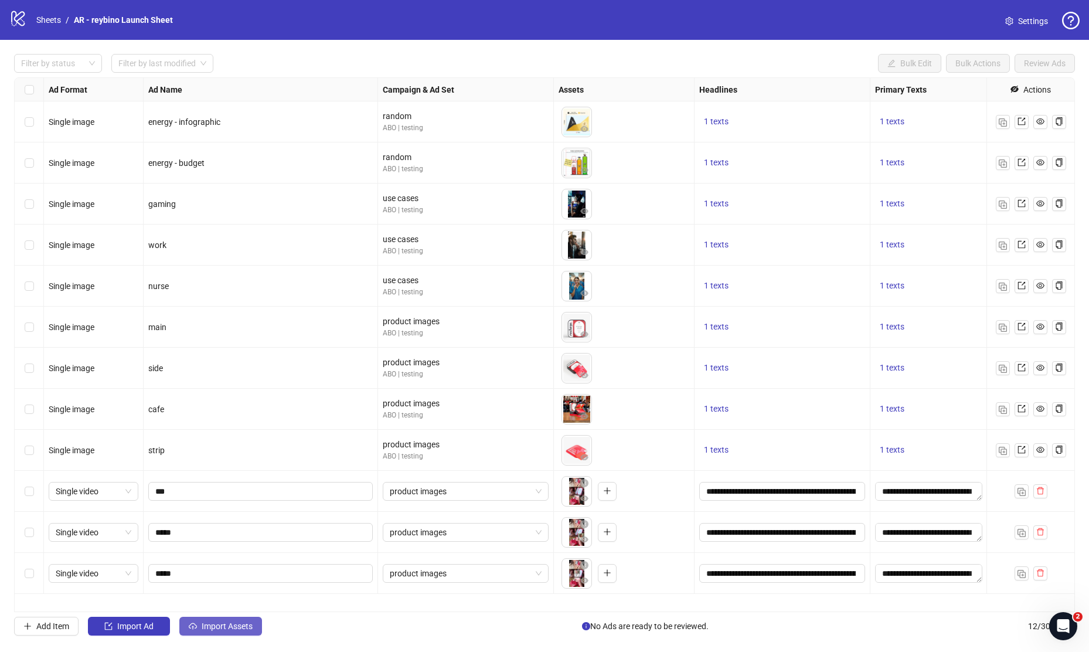
click at [219, 620] on button "Import Assets" at bounding box center [220, 626] width 83 height 19
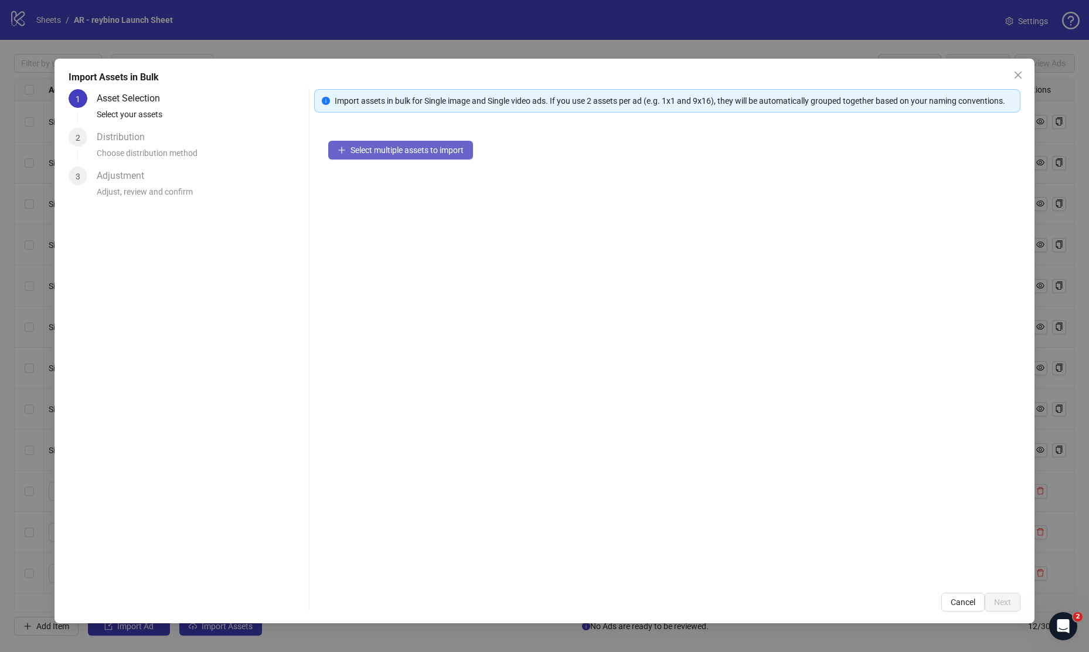
click at [413, 148] on span "Select multiple assets to import" at bounding box center [407, 149] width 113 height 9
click at [1005, 593] on button "Next" at bounding box center [1003, 602] width 36 height 19
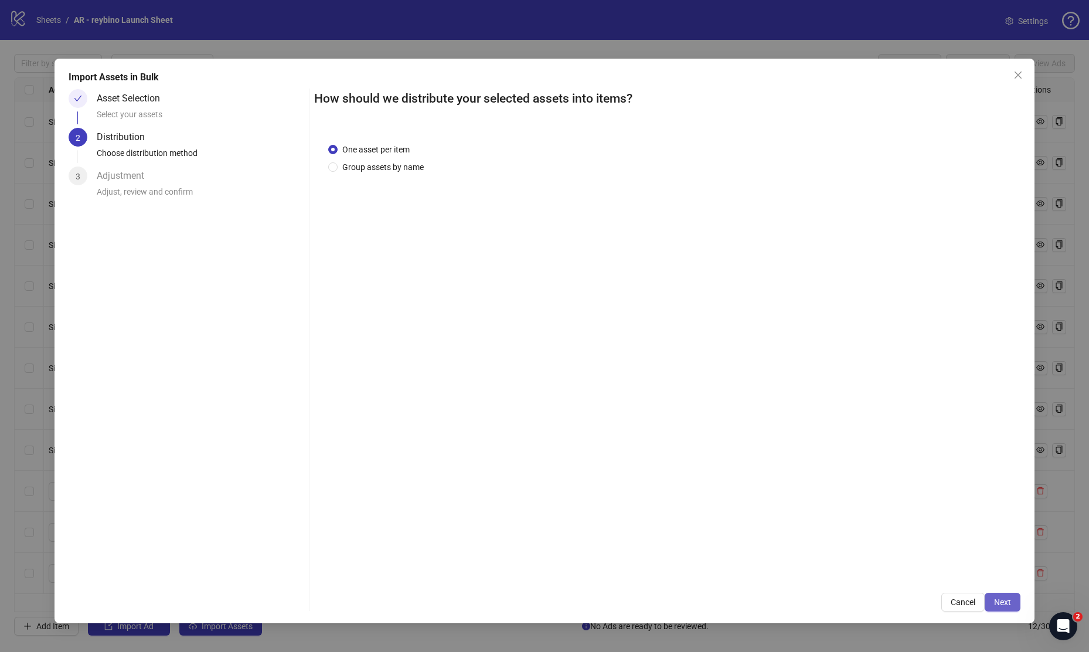
click at [1001, 595] on button "Next" at bounding box center [1003, 602] width 36 height 19
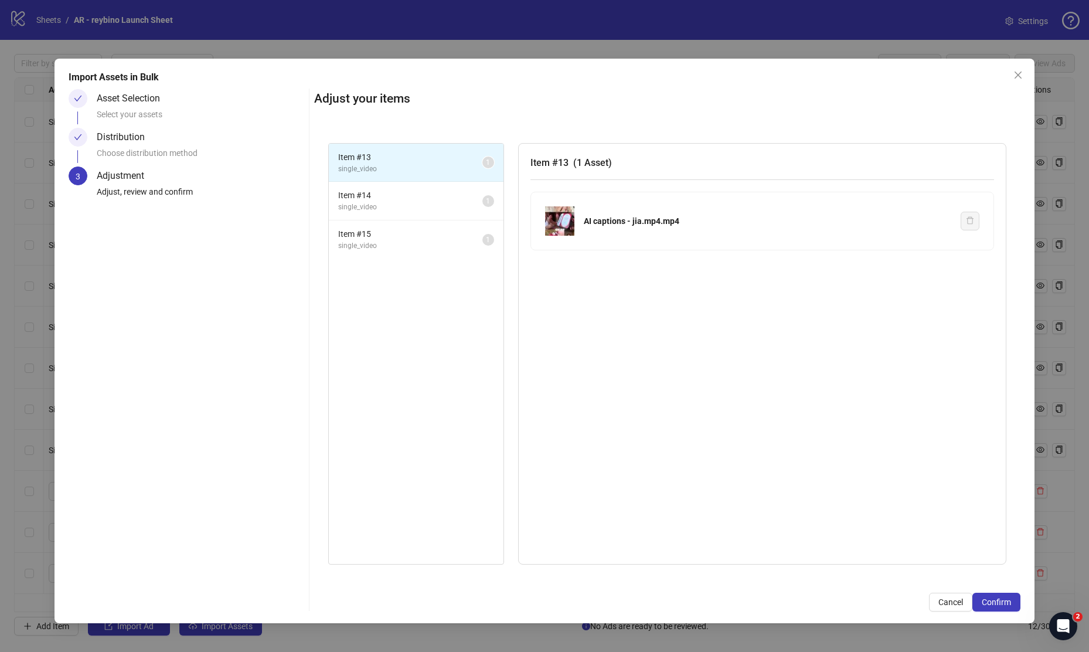
click at [648, 223] on div "AI captions - jia.mp4.mp4" at bounding box center [768, 221] width 368 height 13
click at [589, 160] on span "( 1 Asset )" at bounding box center [592, 162] width 39 height 11
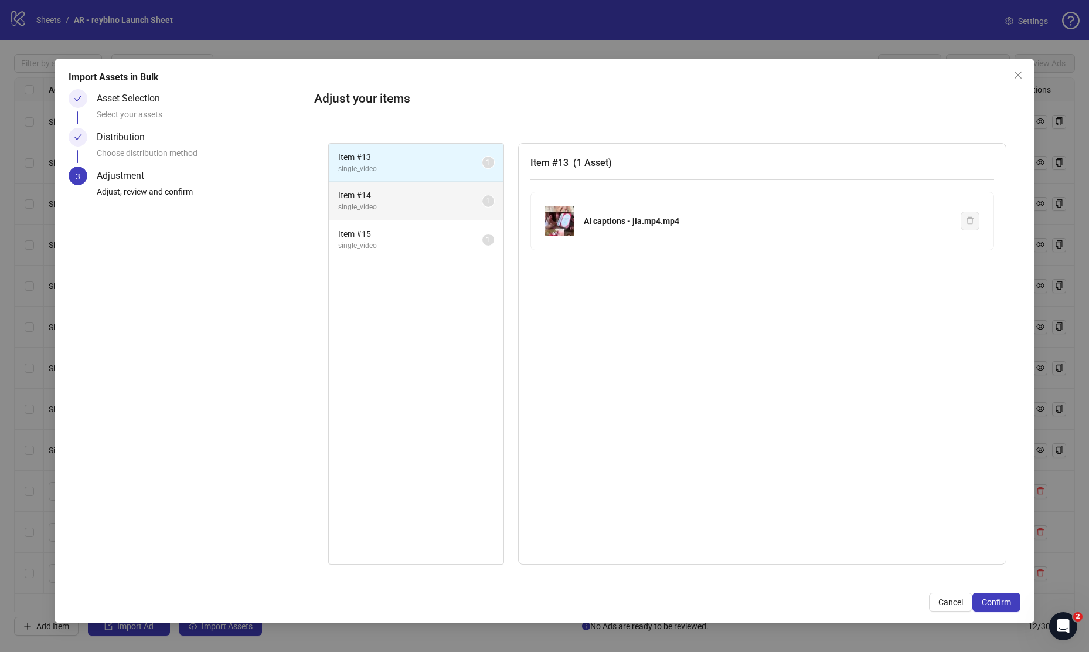
click at [488, 204] on span "1" at bounding box center [488, 201] width 4 height 8
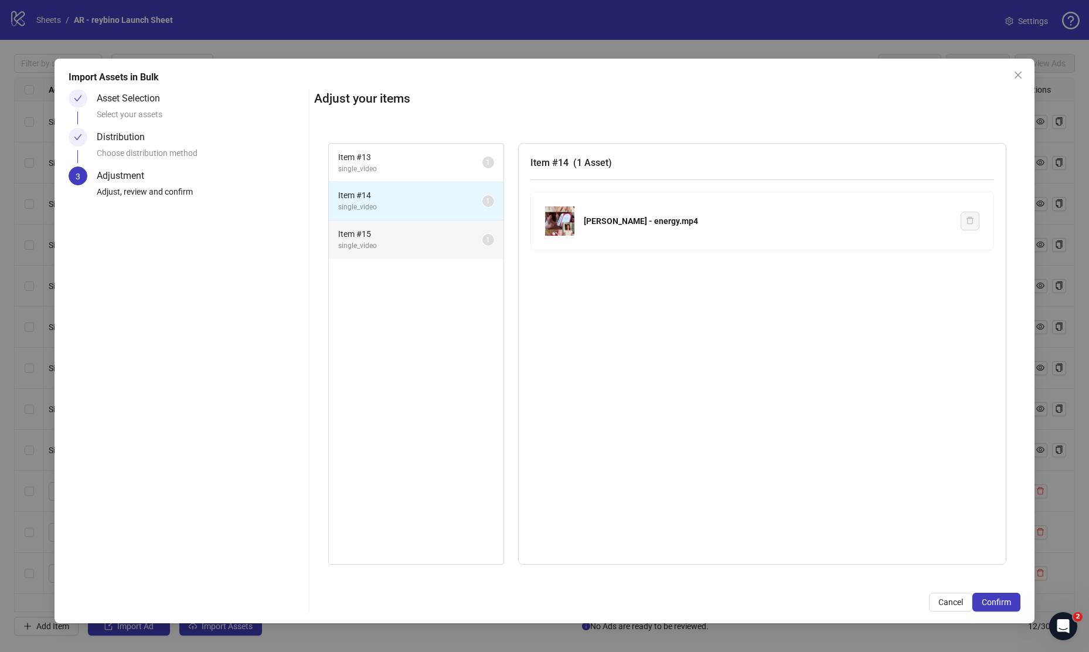
click at [464, 225] on li "Item # 15 single_video 1" at bounding box center [416, 239] width 175 height 38
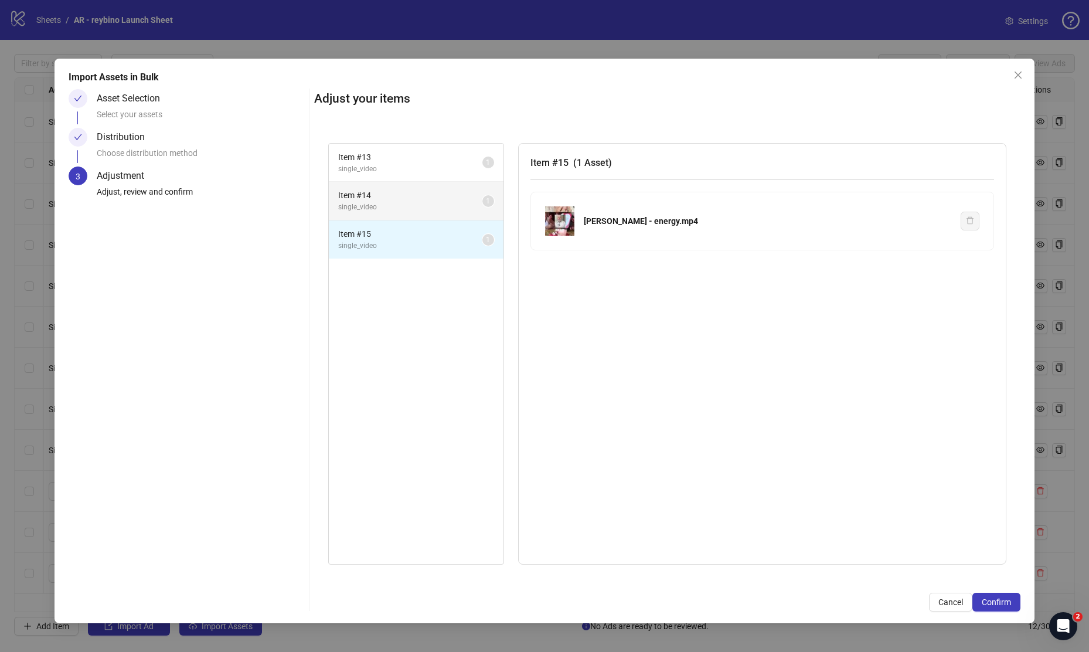
click at [486, 210] on li "Item # 14 single_video 1" at bounding box center [416, 201] width 175 height 39
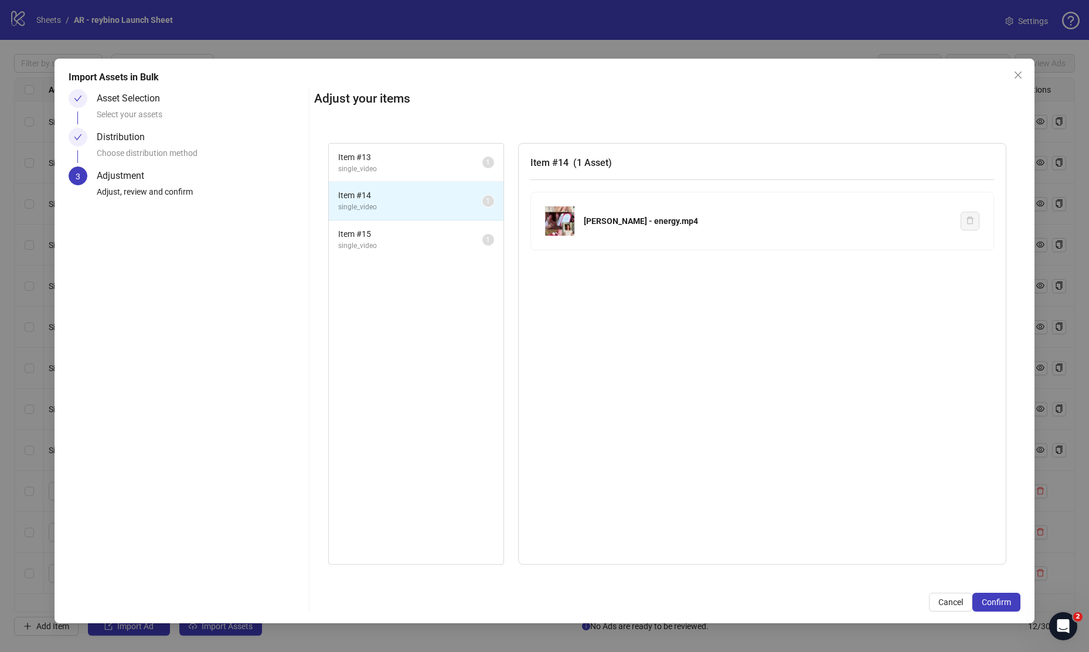
click at [486, 205] on span "1" at bounding box center [488, 201] width 4 height 12
click at [649, 209] on div "naomi - energy.mp4" at bounding box center [762, 220] width 434 height 29
click at [548, 215] on img at bounding box center [559, 220] width 29 height 29
click at [1013, 591] on div "Adjust your items Item # 13 single_video 1 Item # 14 single_video 1 Item # 15 s…" at bounding box center [667, 350] width 707 height 522
click at [1010, 597] on span "Confirm" at bounding box center [996, 601] width 29 height 9
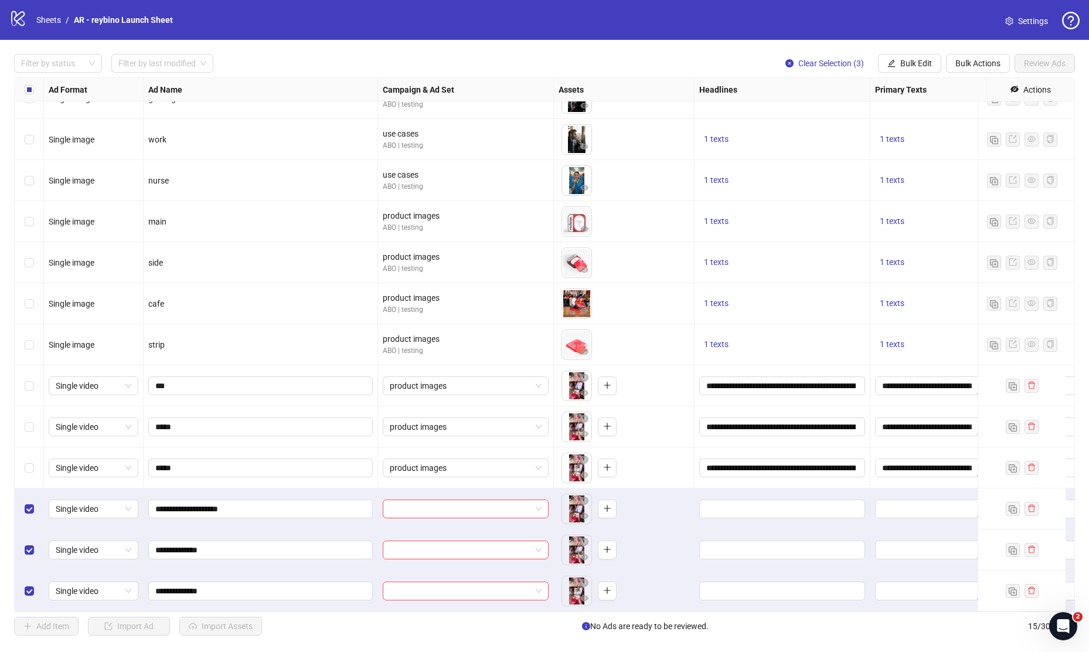
scroll to position [114, 0]
click at [463, 508] on input "search" at bounding box center [460, 509] width 141 height 18
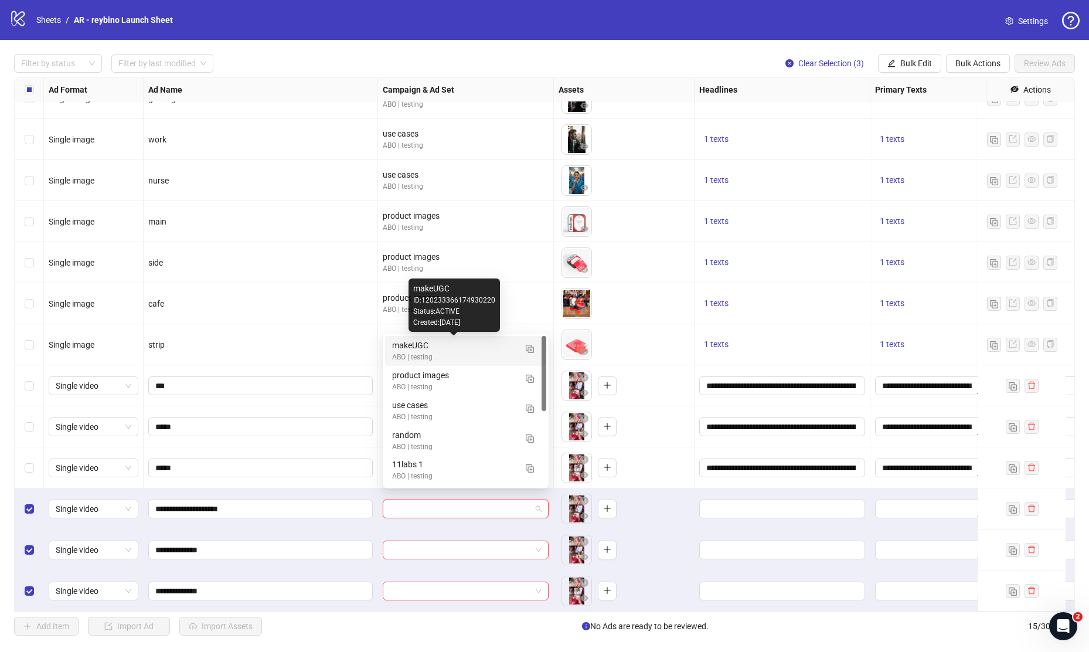
click at [508, 351] on div "makeUGC" at bounding box center [454, 345] width 124 height 13
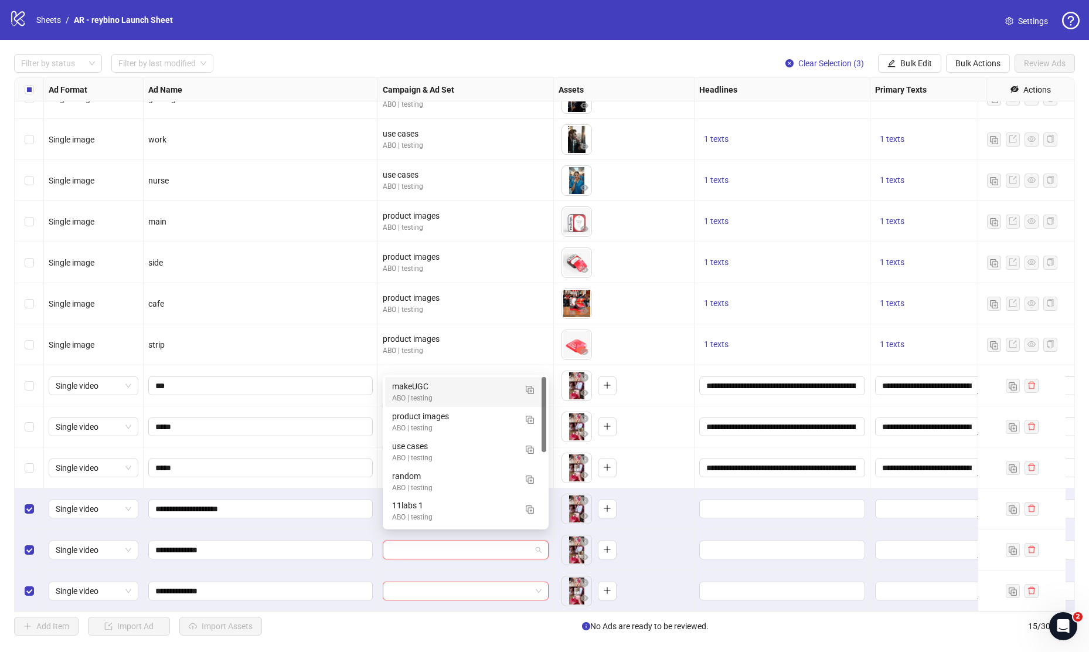
click at [477, 541] on input "search" at bounding box center [460, 550] width 141 height 18
click at [448, 388] on div "makeUGC" at bounding box center [454, 386] width 124 height 13
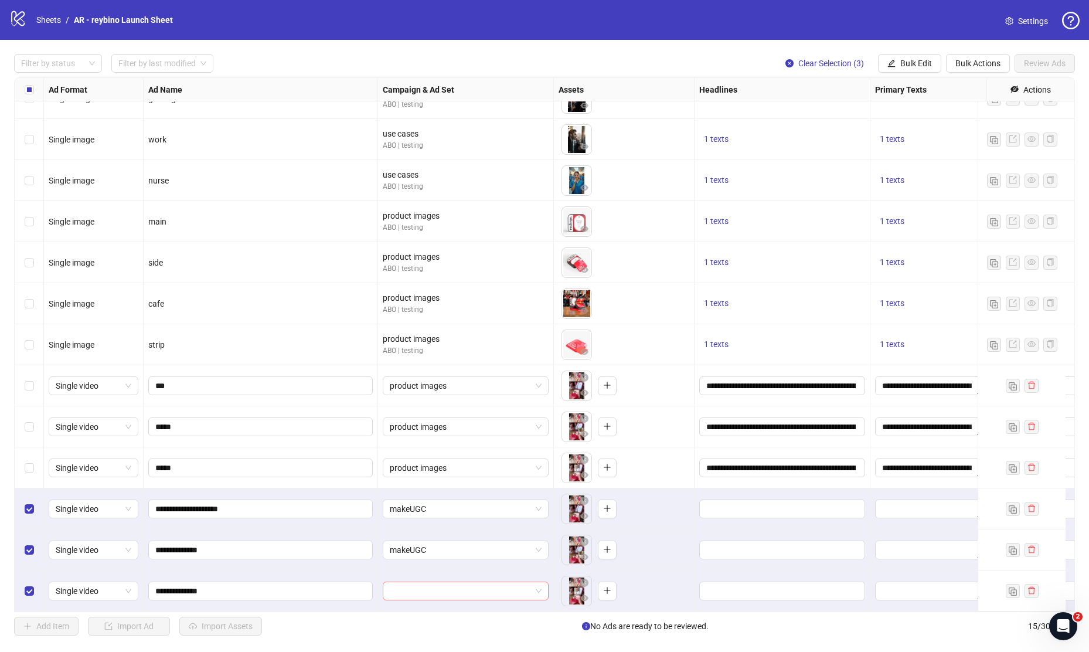
click at [423, 582] on input "search" at bounding box center [460, 591] width 141 height 18
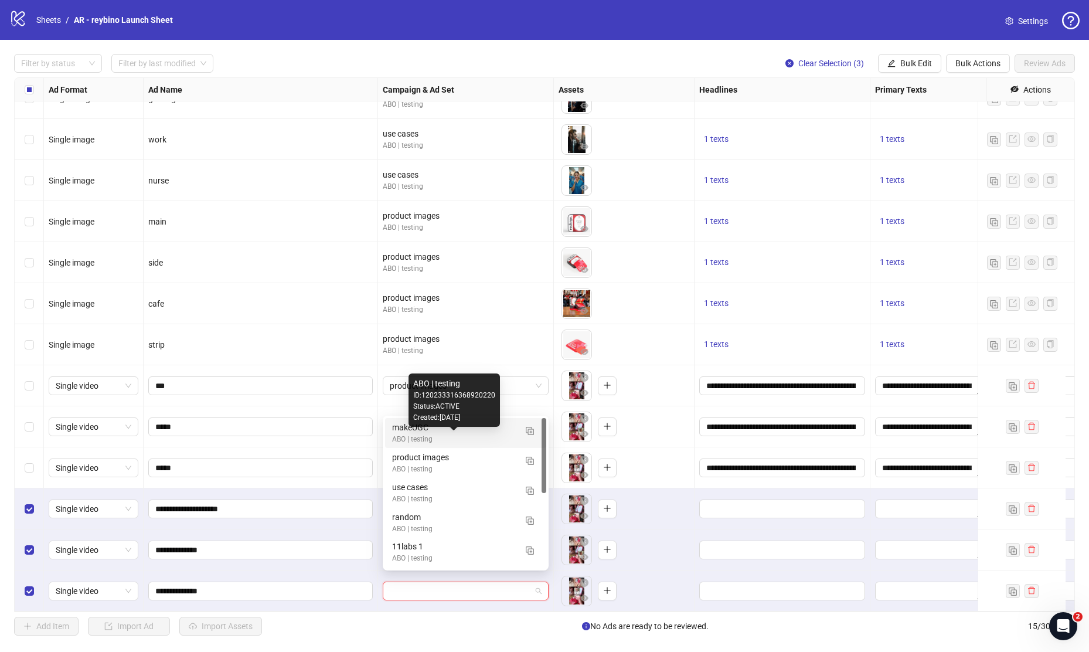
click at [432, 429] on div "makeUGC" at bounding box center [454, 427] width 124 height 13
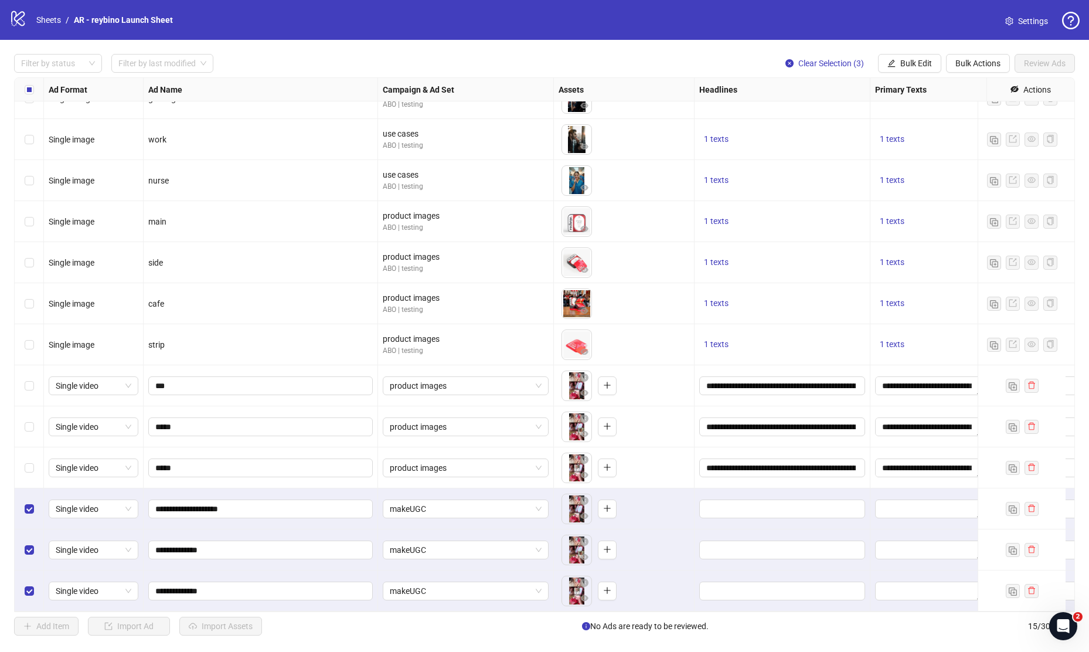
click at [790, 475] on div "**********" at bounding box center [783, 467] width 176 height 41
click at [789, 503] on input "Edit values" at bounding box center [782, 509] width 150 height 13
click at [789, 551] on button "Add" at bounding box center [795, 554] width 176 height 14
click at [872, 553] on icon "delete" at bounding box center [871, 557] width 7 height 8
click at [796, 461] on input "**********" at bounding box center [782, 467] width 150 height 13
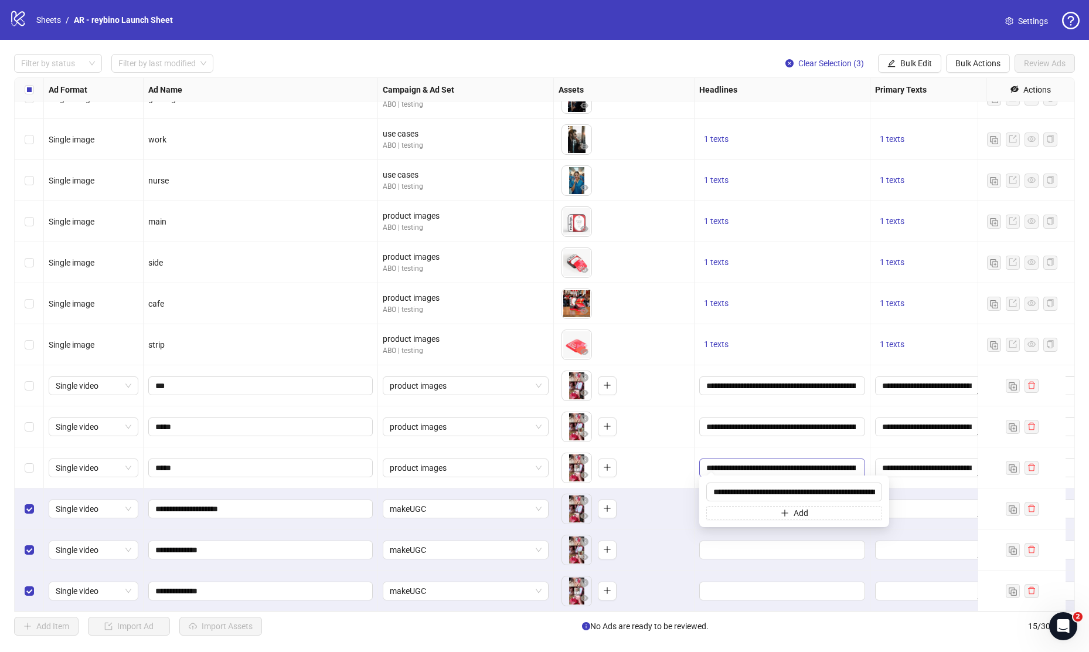
click at [796, 461] on input "**********" at bounding box center [782, 467] width 150 height 13
click at [673, 478] on div "To pick up a draggable item, press the space bar. While dragging, use the arrow…" at bounding box center [624, 467] width 141 height 41
click at [724, 503] on input "Edit values" at bounding box center [782, 509] width 150 height 13
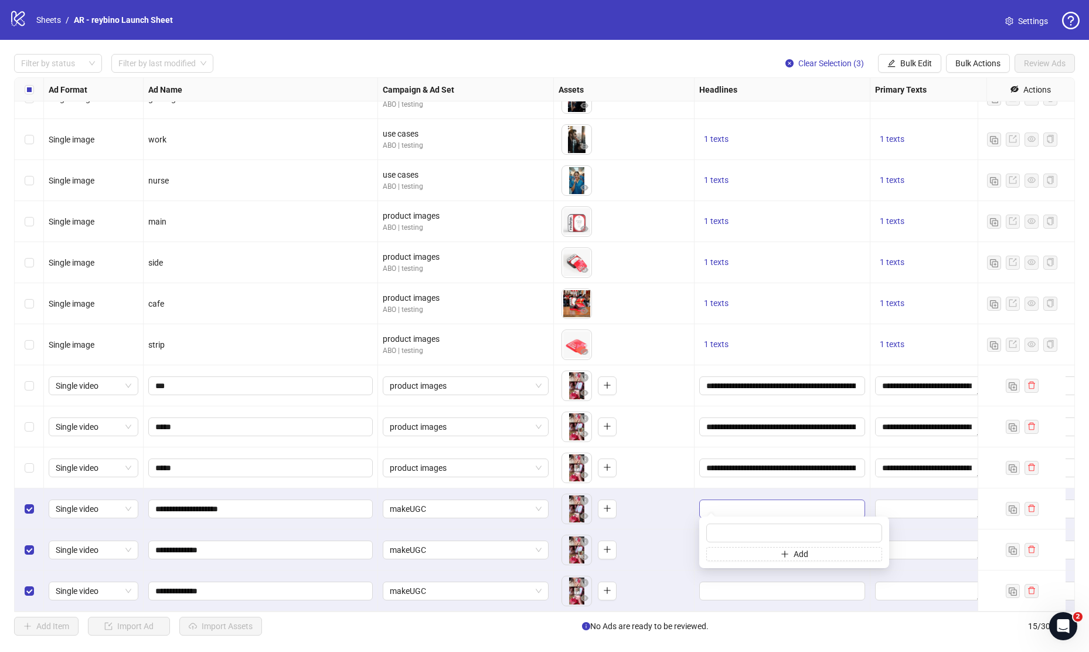
type input "**********"
click at [899, 466] on textarea "**********" at bounding box center [928, 468] width 107 height 19
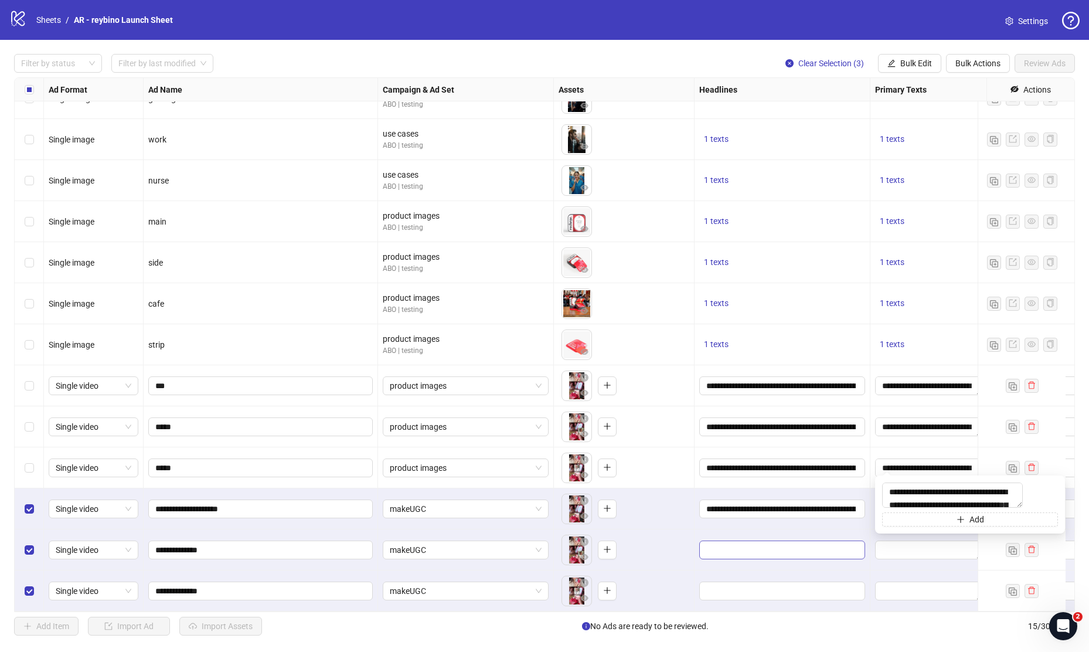
click at [785, 544] on input "Edit values" at bounding box center [782, 550] width 150 height 13
click at [901, 505] on textarea "Edit values" at bounding box center [928, 509] width 107 height 19
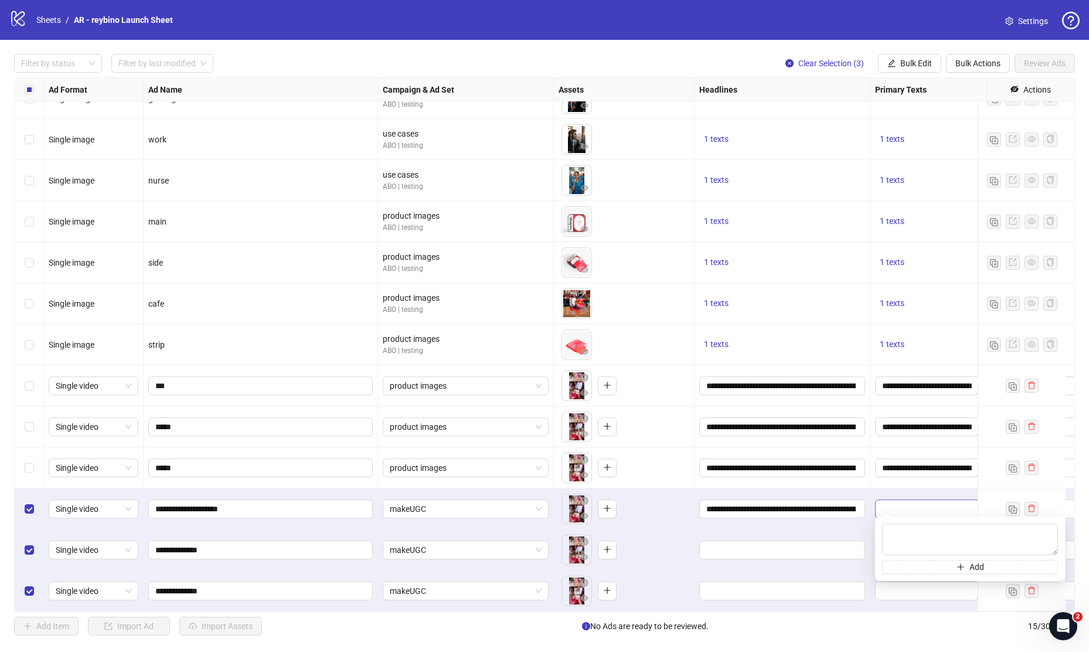
type textarea "**********"
click at [806, 544] on input "Edit values" at bounding box center [782, 550] width 150 height 13
click at [880, 541] on textarea "Edit values" at bounding box center [928, 550] width 107 height 19
type textarea "**********"
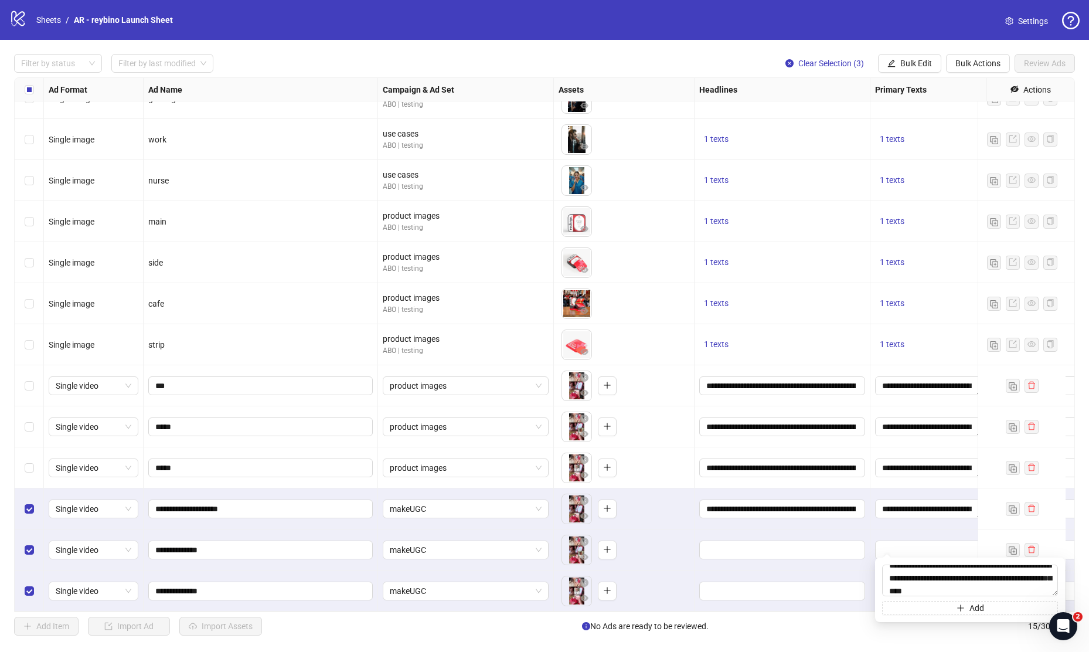
click at [844, 571] on div at bounding box center [783, 591] width 176 height 41
click at [893, 582] on textarea "Edit values" at bounding box center [928, 591] width 107 height 19
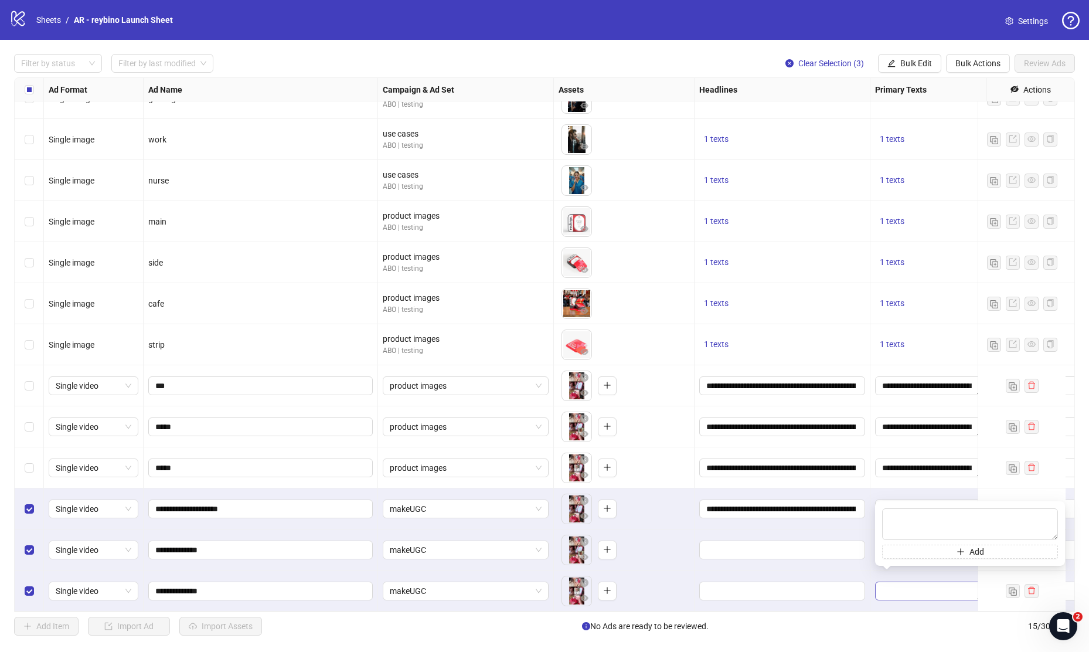
type textarea "**********"
click at [748, 461] on input "**********" at bounding box center [782, 467] width 150 height 13
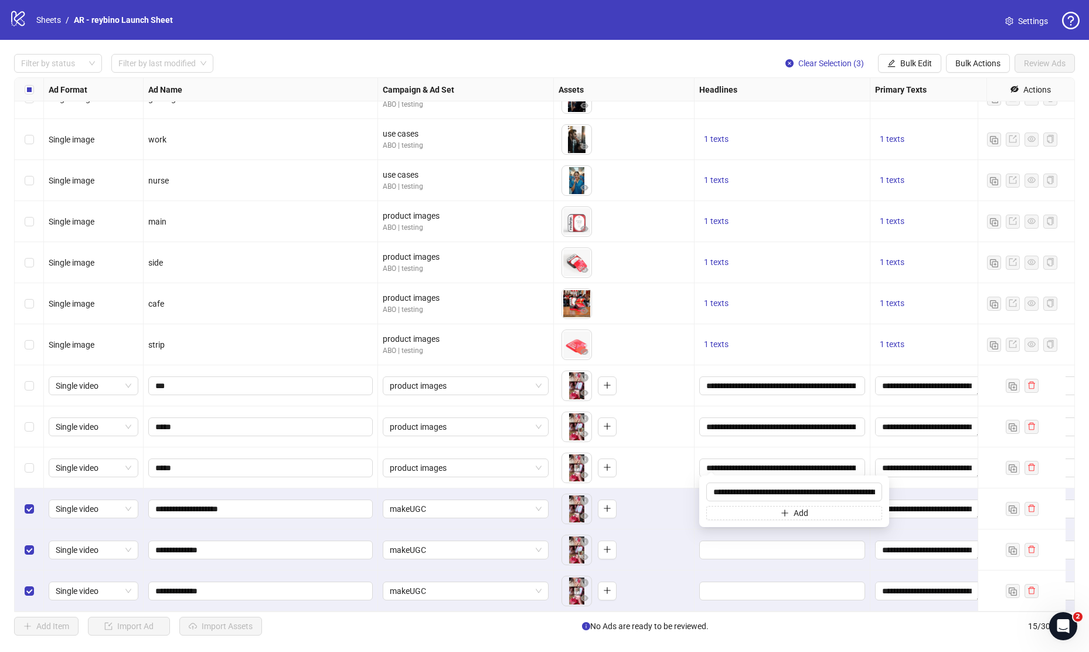
click at [645, 498] on div "To pick up a draggable item, press the space bar. While dragging, use the arrow…" at bounding box center [624, 509] width 131 height 36
click at [718, 544] on input "Edit values" at bounding box center [782, 550] width 150 height 13
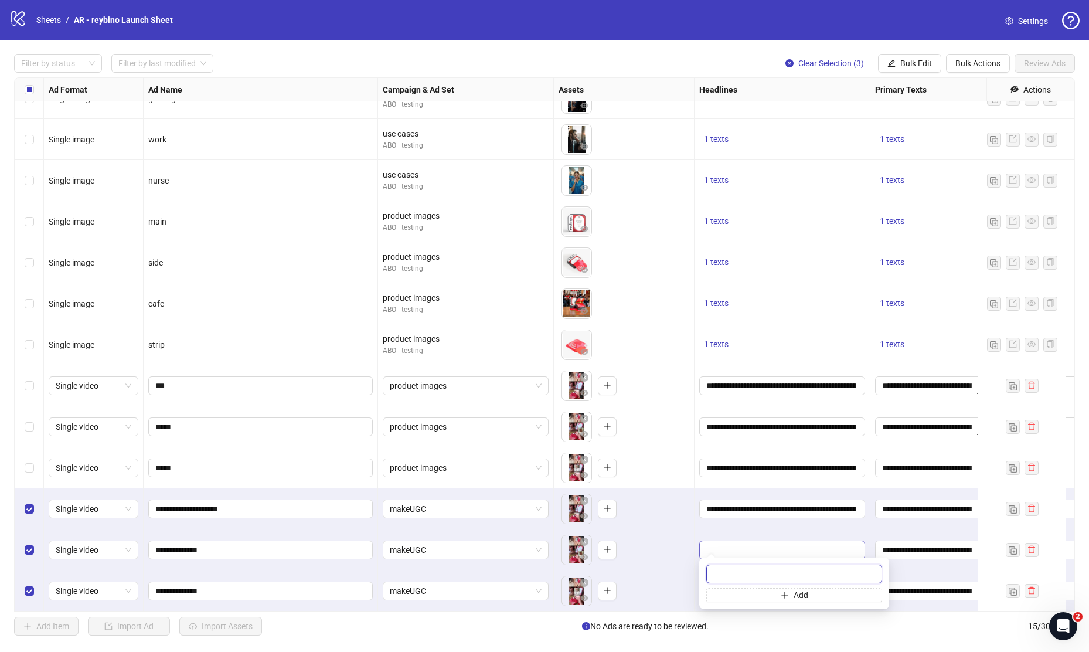
paste input "**********"
type input "**********"
click at [693, 532] on div "To pick up a draggable item, press the space bar. While dragging, use the arrow…" at bounding box center [624, 549] width 141 height 41
click at [745, 589] on span "Edit values" at bounding box center [783, 591] width 166 height 19
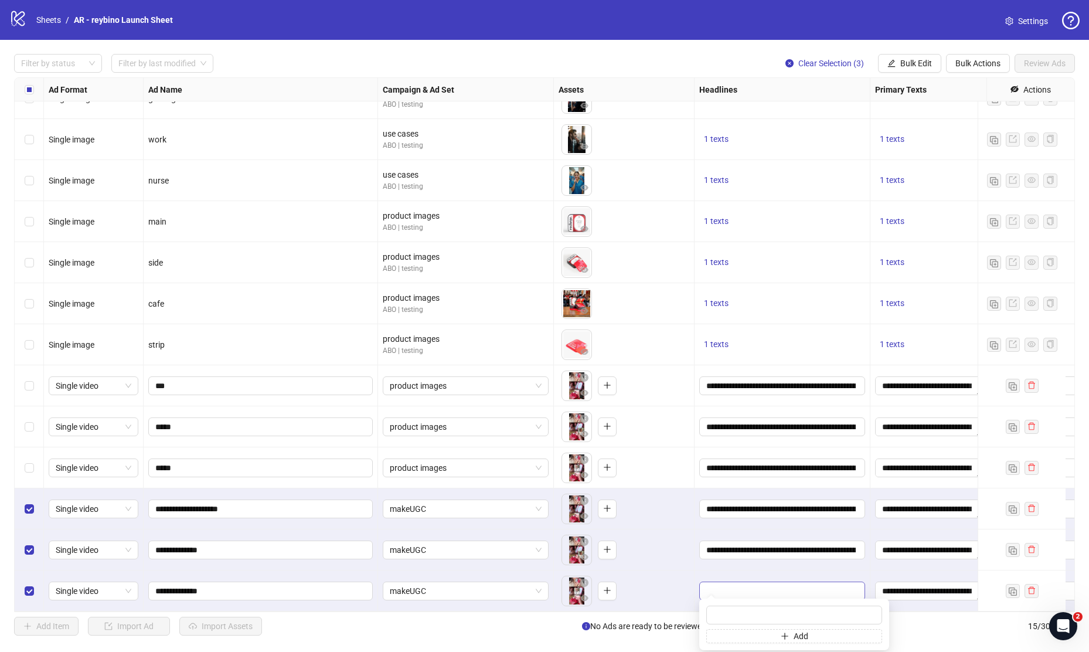
type input "**********"
click at [709, 511] on div "**********" at bounding box center [783, 508] width 176 height 41
click at [27, 461] on label "Select row 12" at bounding box center [29, 467] width 9 height 13
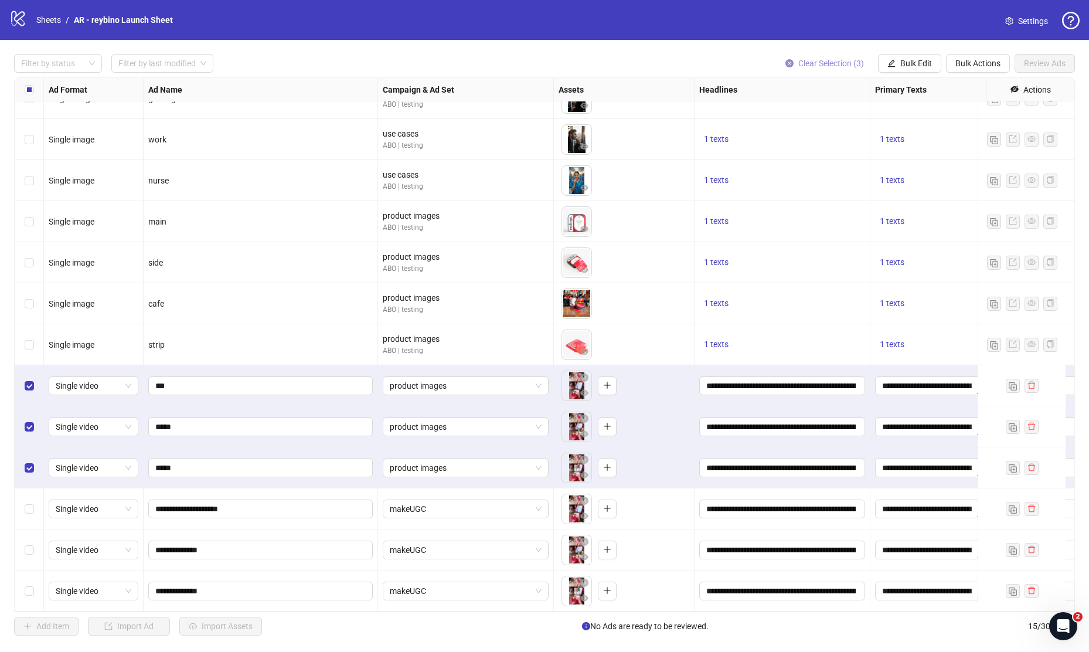
click at [797, 70] on button "Clear Selection (3)" at bounding box center [824, 63] width 97 height 19
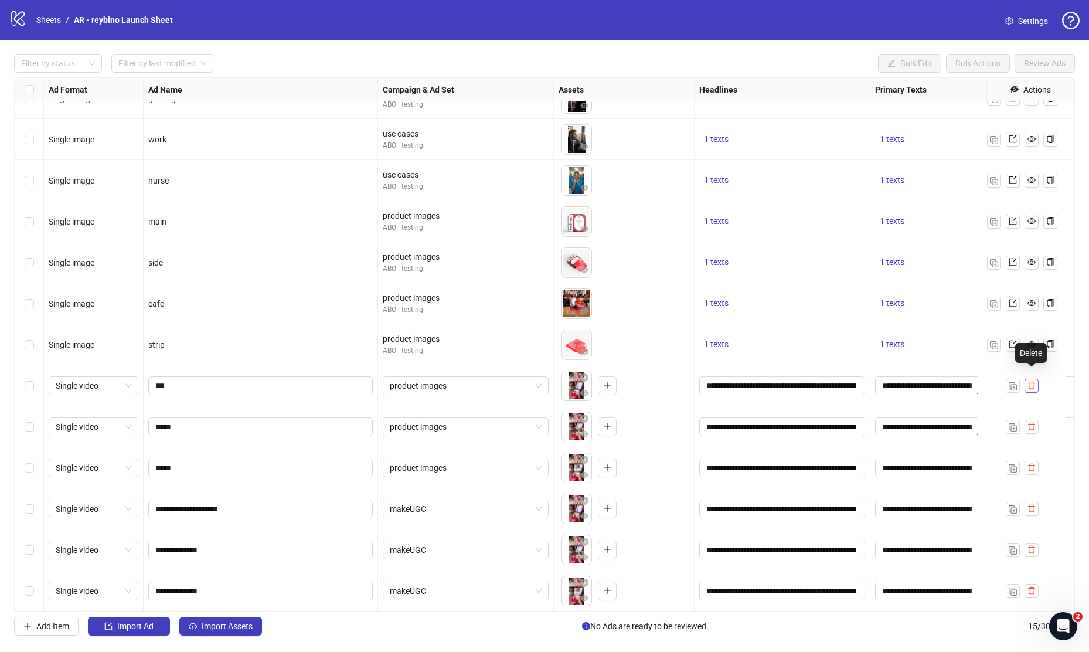
click at [1032, 381] on icon "delete" at bounding box center [1032, 385] width 8 height 8
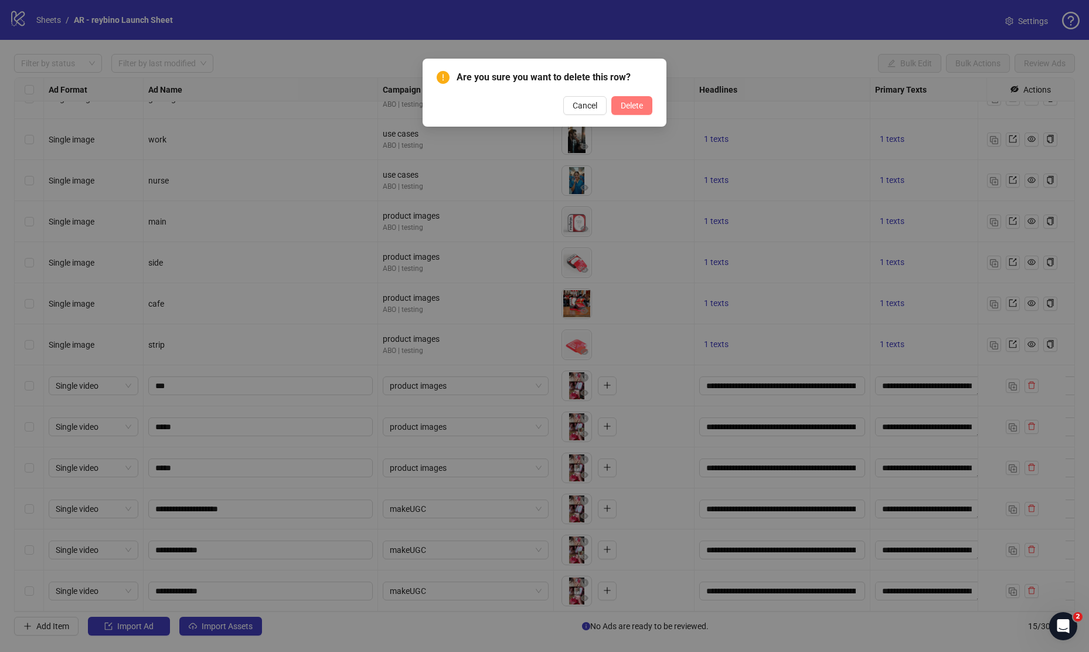
click at [629, 109] on span "Delete" at bounding box center [632, 105] width 22 height 9
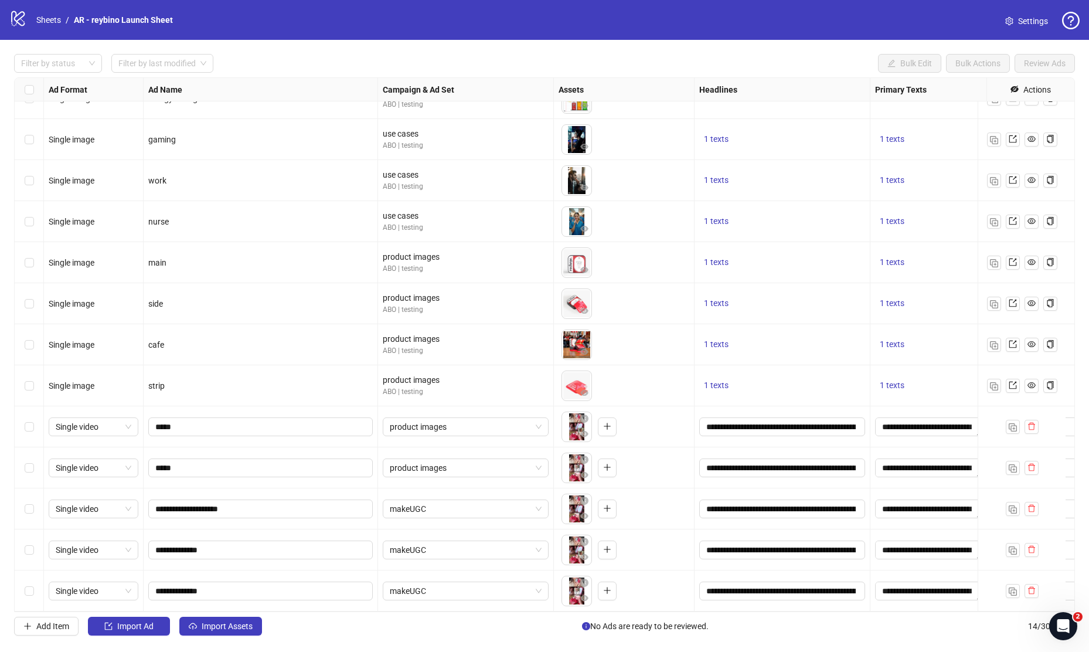
scroll to position [73, 0]
click at [1033, 422] on icon "delete" at bounding box center [1032, 426] width 8 height 8
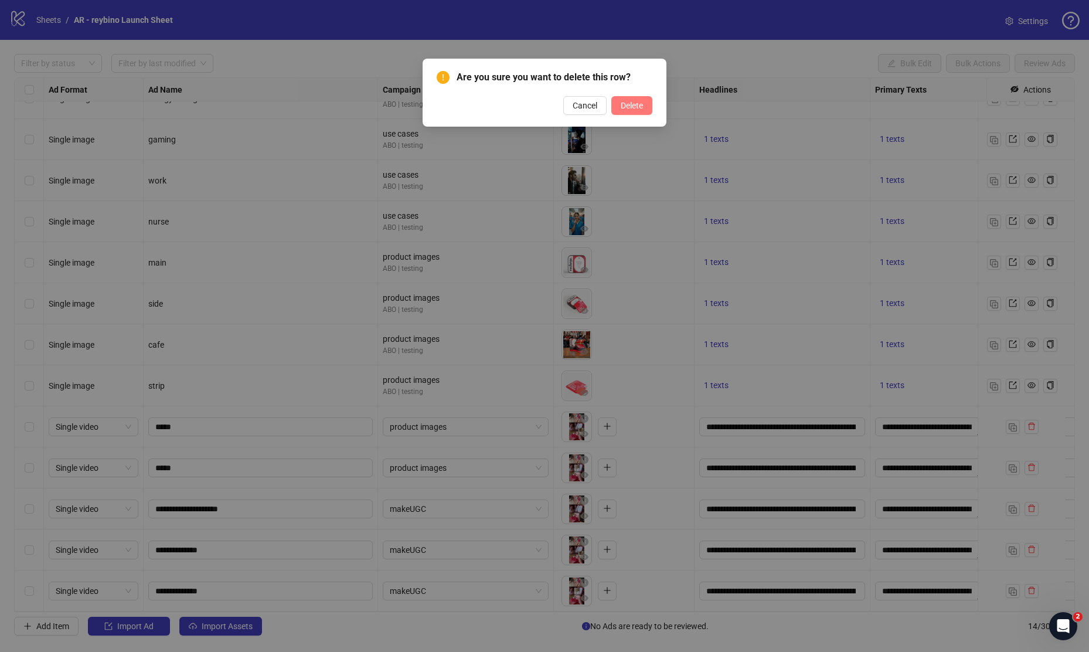
click at [630, 101] on span "Delete" at bounding box center [632, 105] width 22 height 9
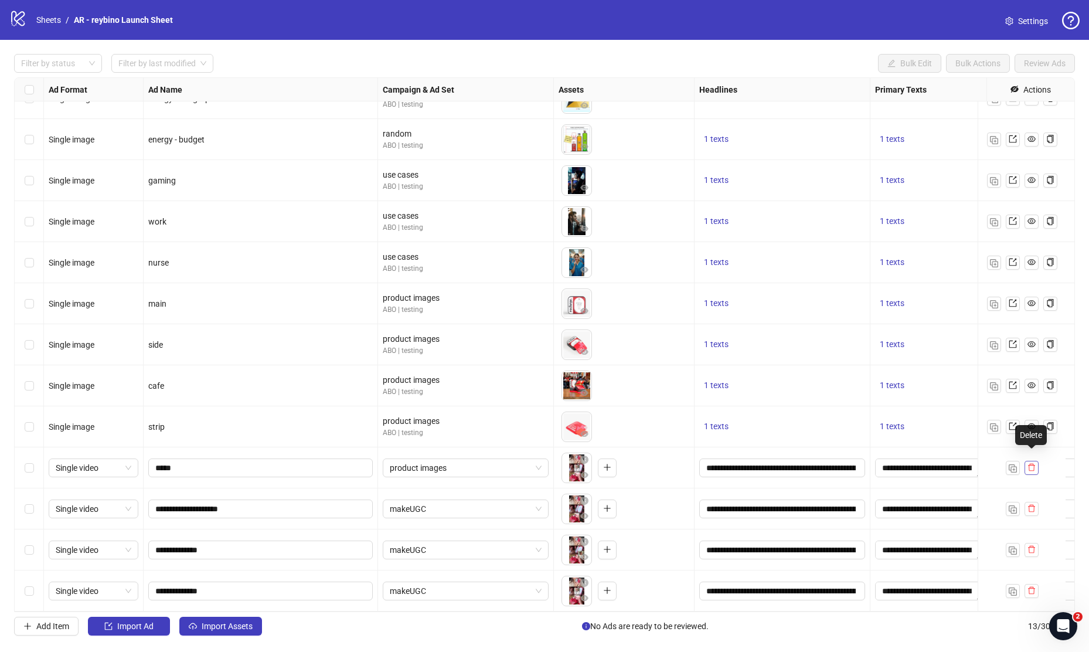
click at [1036, 461] on button "button" at bounding box center [1032, 468] width 14 height 14
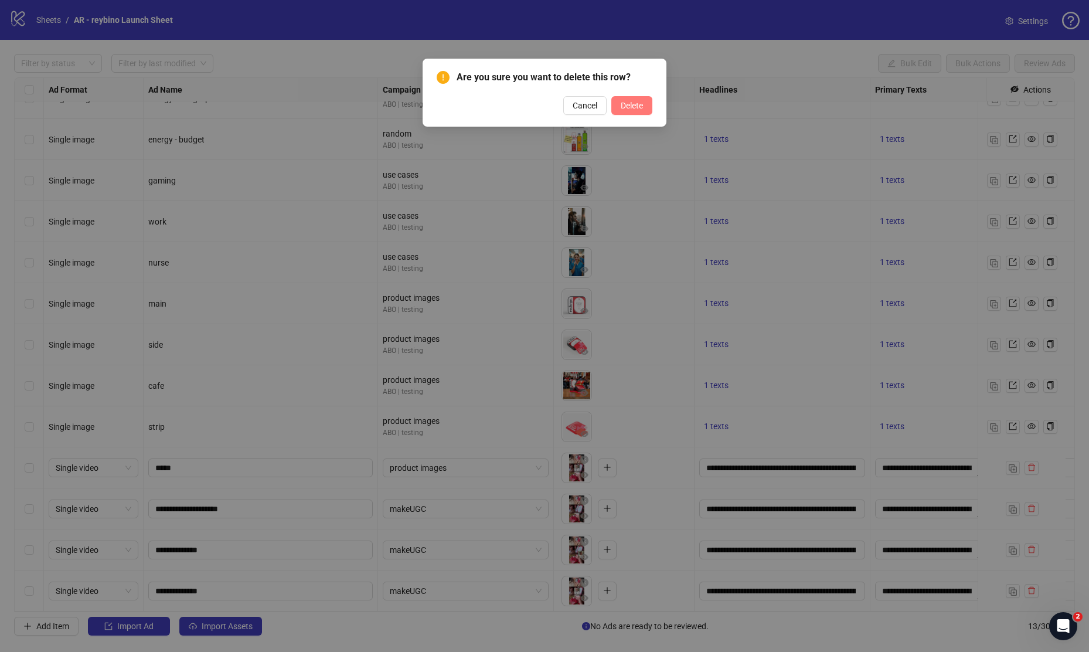
click at [634, 107] on span "Delete" at bounding box center [632, 105] width 22 height 9
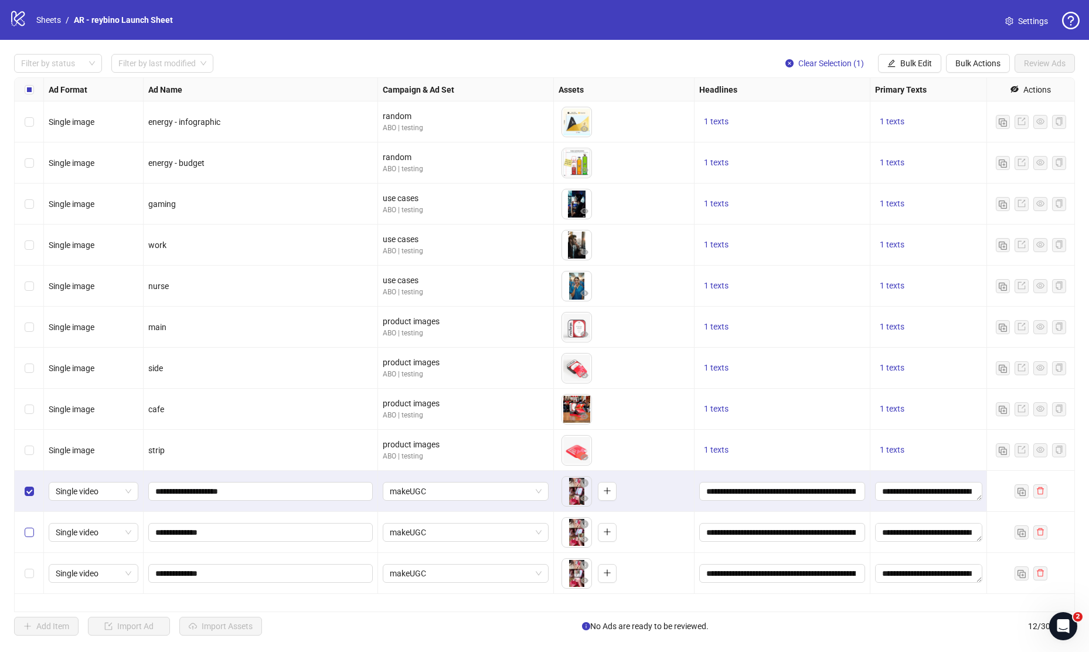
click at [29, 527] on label "Select row 11" at bounding box center [29, 532] width 9 height 13
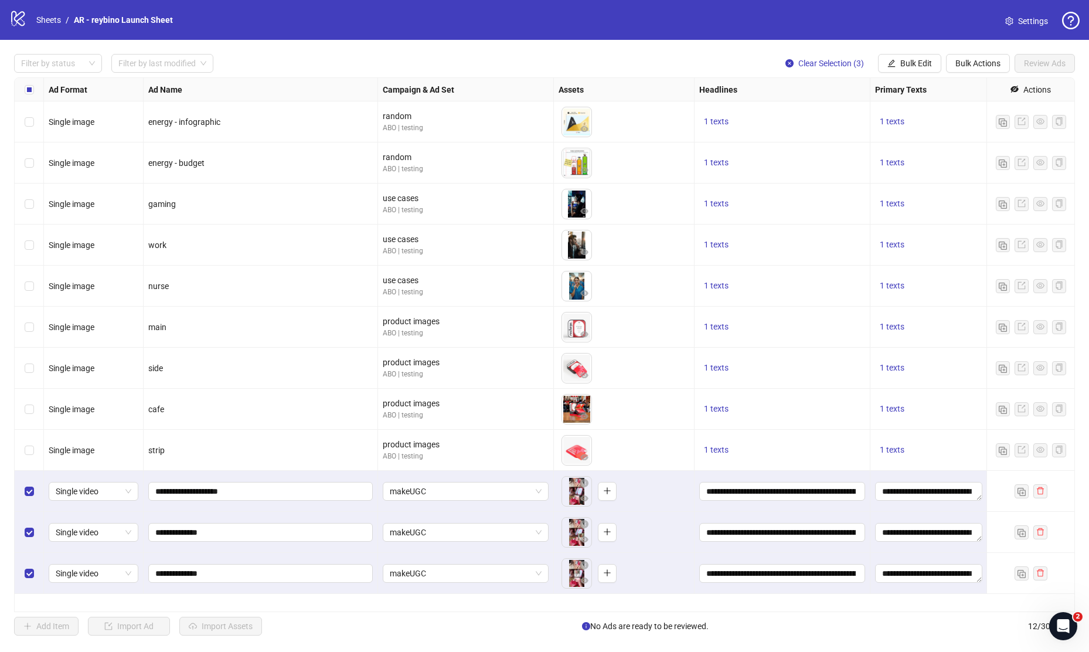
click at [858, 450] on div "1 texts" at bounding box center [783, 450] width 166 height 14
click at [863, 510] on div "**********" at bounding box center [783, 491] width 176 height 41
